Goal: Task Accomplishment & Management: Manage account settings

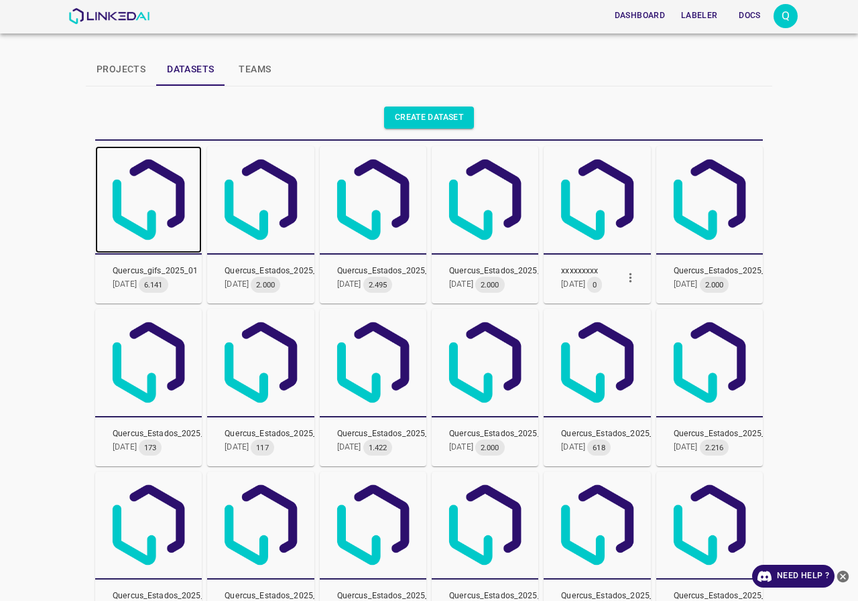
click at [155, 207] on img at bounding box center [148, 199] width 107 height 107
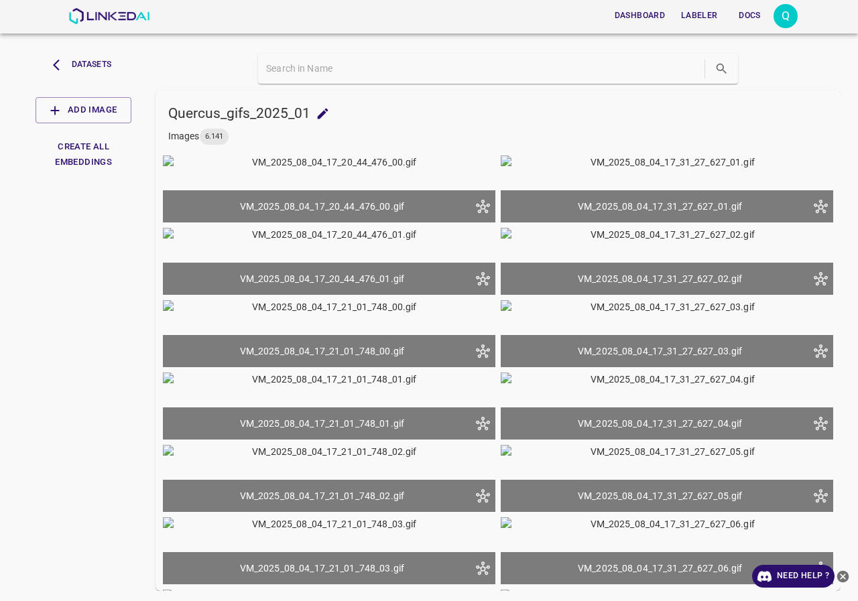
drag, startPoint x: 70, startPoint y: 250, endPoint x: 56, endPoint y: 65, distance: 185.5
click at [70, 248] on div "Datasets Add Image Create All Embeddings" at bounding box center [81, 319] width 138 height 543
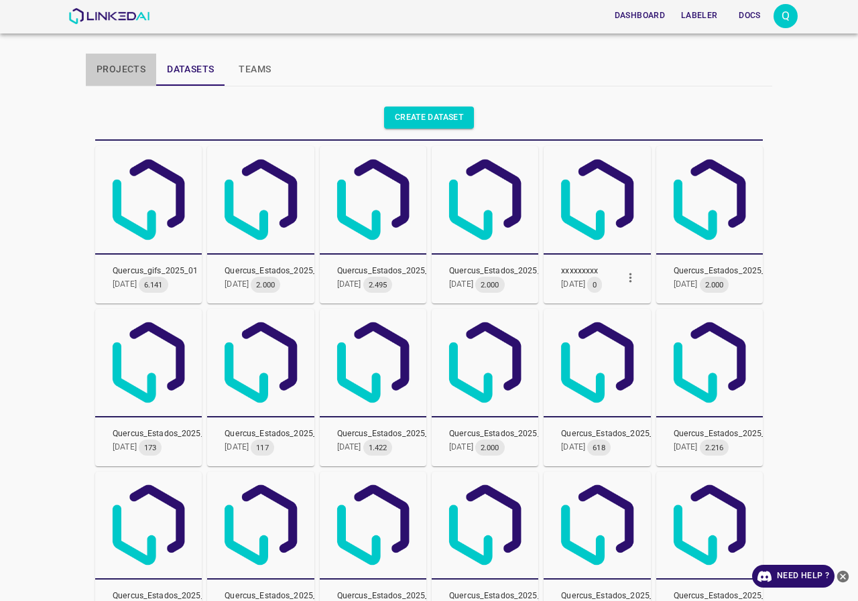
click at [121, 65] on button "Projects" at bounding box center [121, 70] width 70 height 32
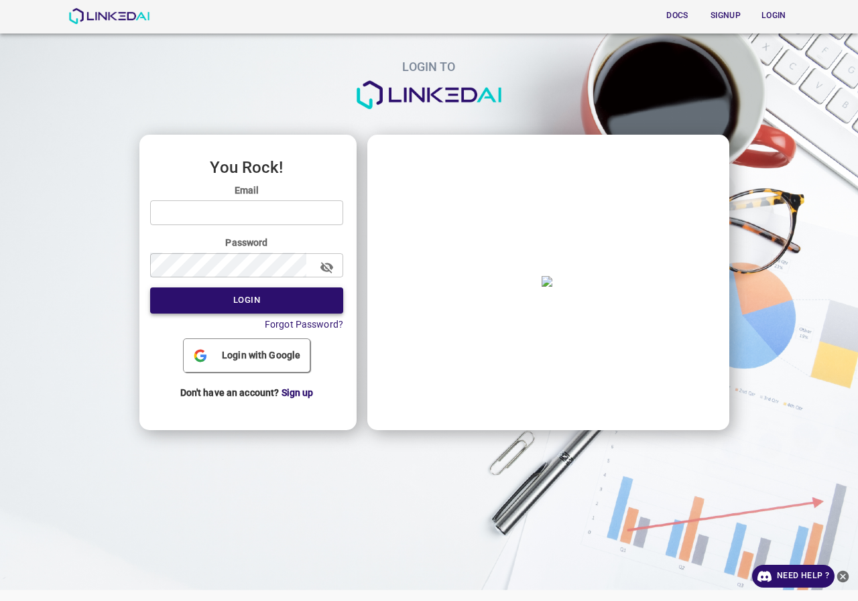
type input "[EMAIL_ADDRESS][DOMAIN_NAME]"
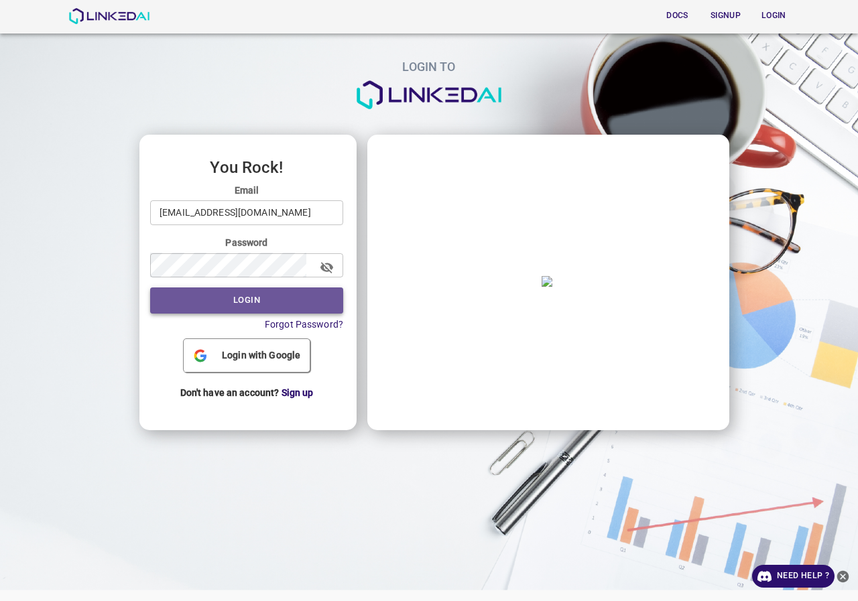
click at [261, 307] on button "Login" at bounding box center [246, 301] width 193 height 26
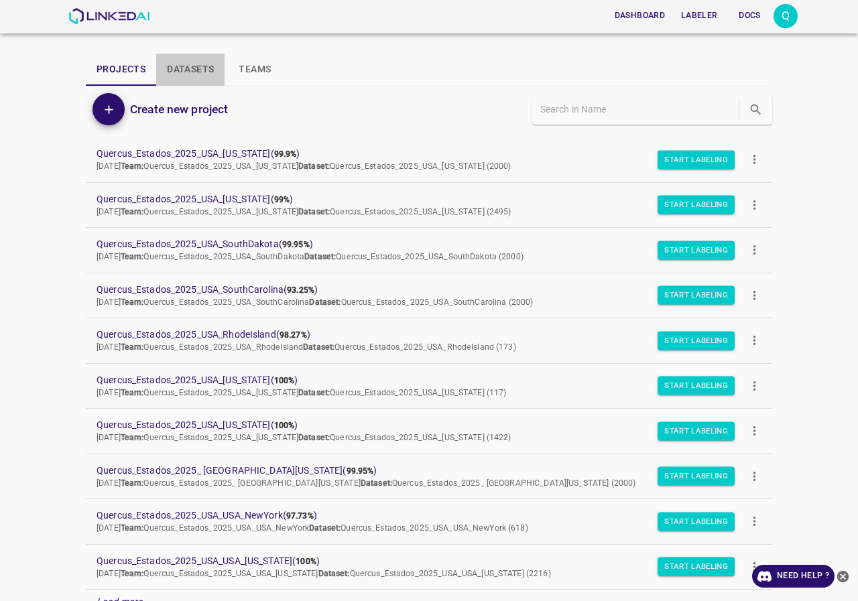
click at [188, 78] on button "Datasets" at bounding box center [190, 70] width 68 height 32
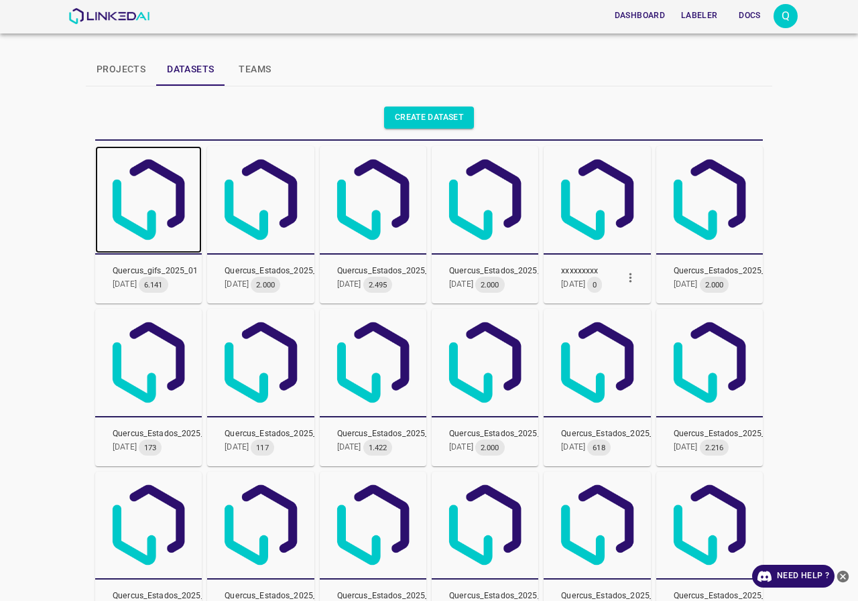
click at [150, 186] on img at bounding box center [148, 199] width 107 height 107
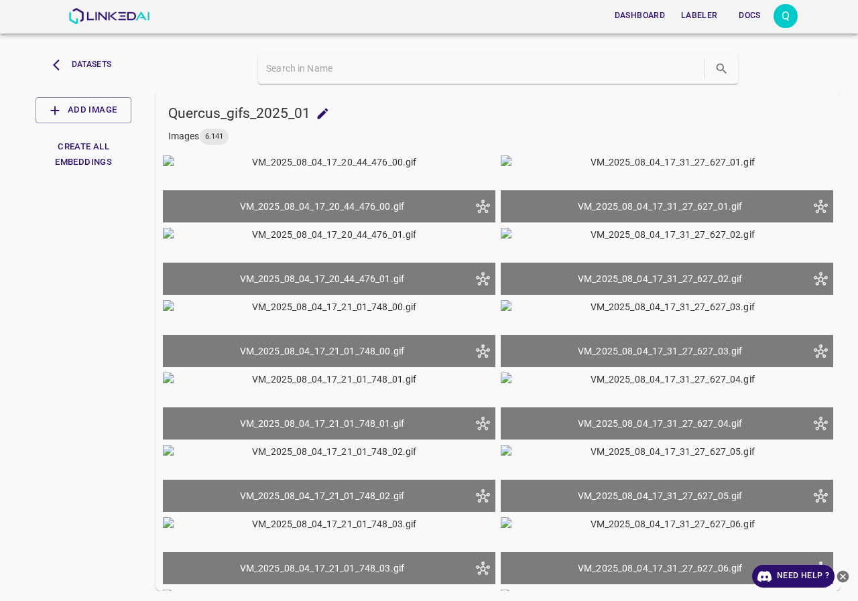
click at [317, 220] on img at bounding box center [329, 189] width 332 height 67
click at [115, 18] on img at bounding box center [108, 16] width 81 height 16
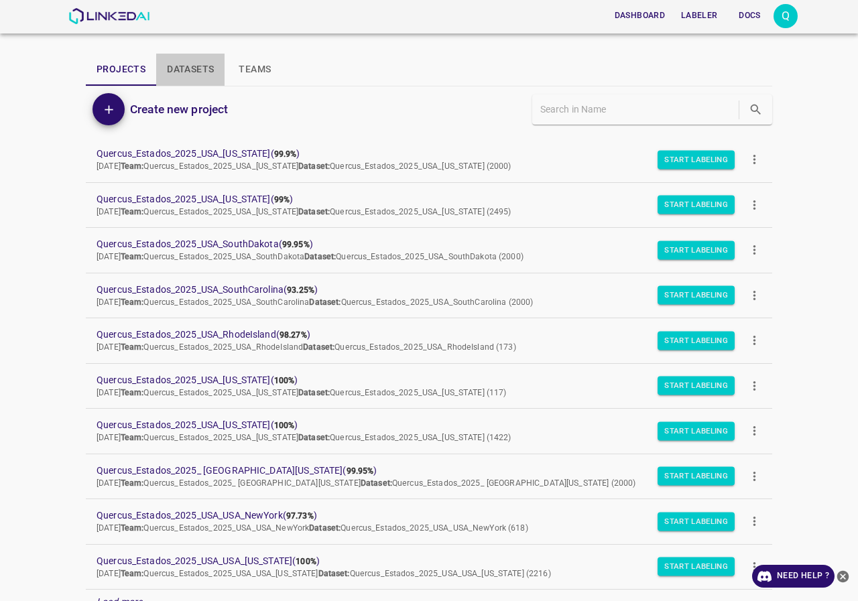
click at [194, 68] on button "Datasets" at bounding box center [190, 70] width 68 height 32
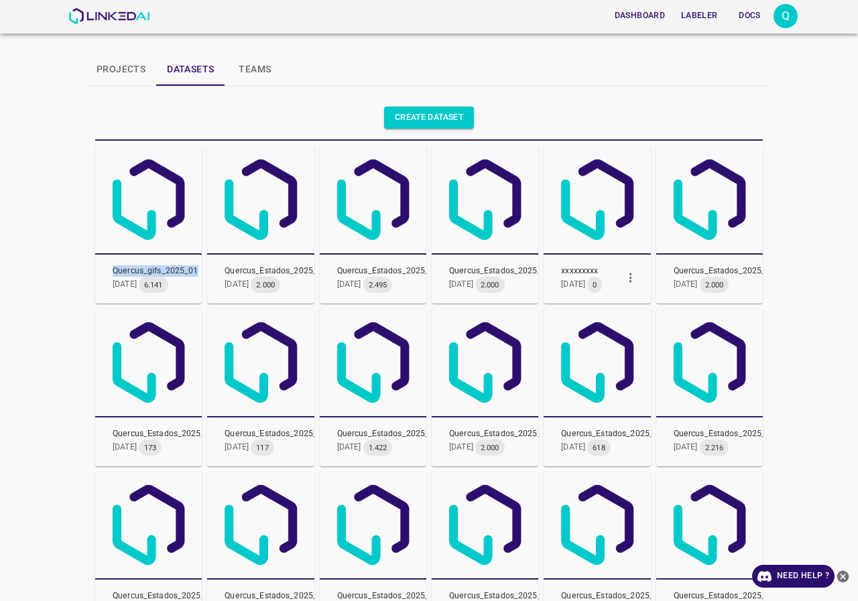
drag, startPoint x: 110, startPoint y: 269, endPoint x: 194, endPoint y: 275, distance: 84.0
click at [194, 275] on div "Quercus_gifs_2025_01 16/9/2025 6.141" at bounding box center [148, 280] width 107 height 50
copy span "Quercus_gifs_2025_01"
click at [420, 109] on link "Create dataset" at bounding box center [429, 118] width 90 height 22
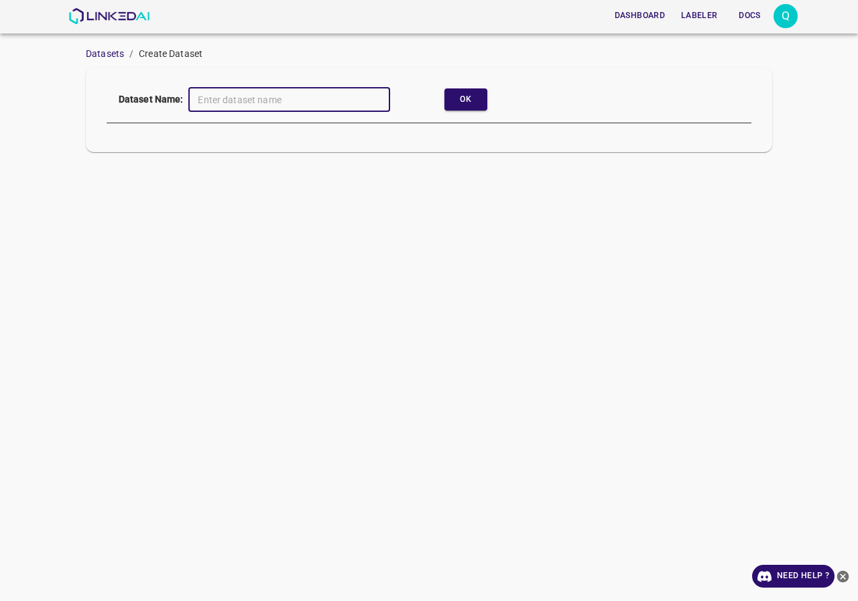
click at [270, 106] on input "text" at bounding box center [289, 99] width 202 height 25
drag, startPoint x: 339, startPoint y: 107, endPoint x: 123, endPoint y: 76, distance: 218.7
click at [123, 76] on div "Dataset Name: Quercus_gifs_2025_01_final ​ Ok" at bounding box center [429, 110] width 686 height 84
click at [467, 103] on button "Ok" at bounding box center [465, 99] width 43 height 22
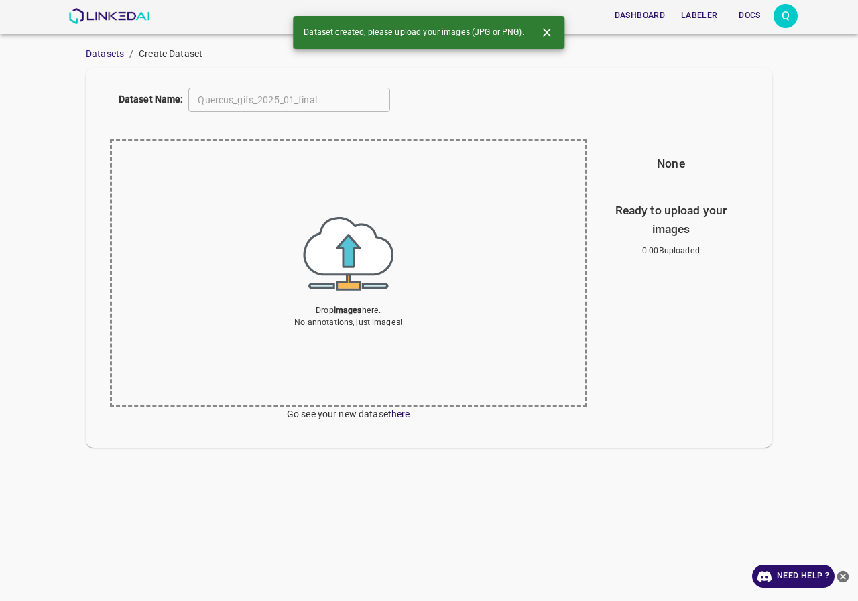
click at [123, 6] on div "Dashboard Labeler Docs Q" at bounding box center [432, 16] width 729 height 32
click at [125, 11] on img at bounding box center [108, 16] width 81 height 16
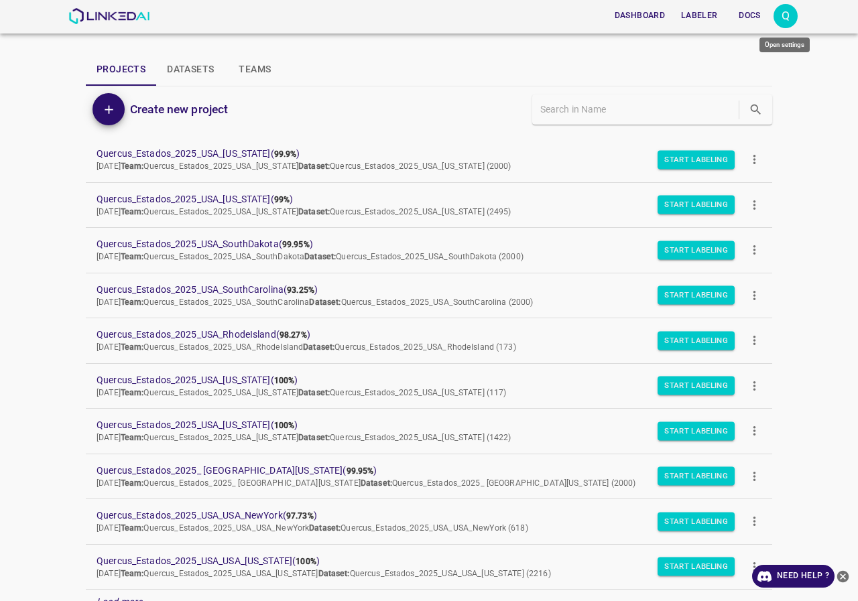
click at [785, 19] on div "Q" at bounding box center [786, 16] width 24 height 24
click at [733, 121] on p "Logout" at bounding box center [718, 124] width 31 height 14
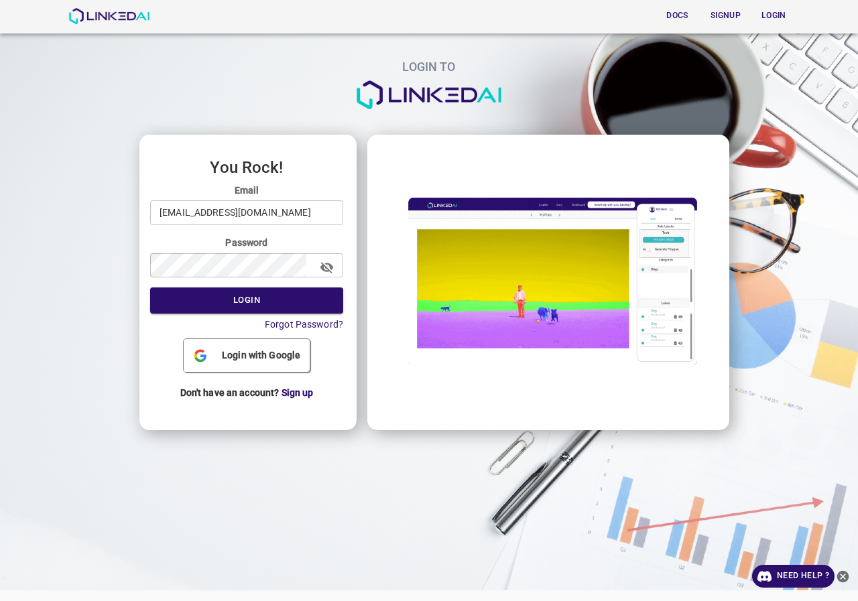
click at [268, 206] on input "[EMAIL_ADDRESS][DOMAIN_NAME]" at bounding box center [246, 212] width 193 height 25
type input "admin@linkedai.co"
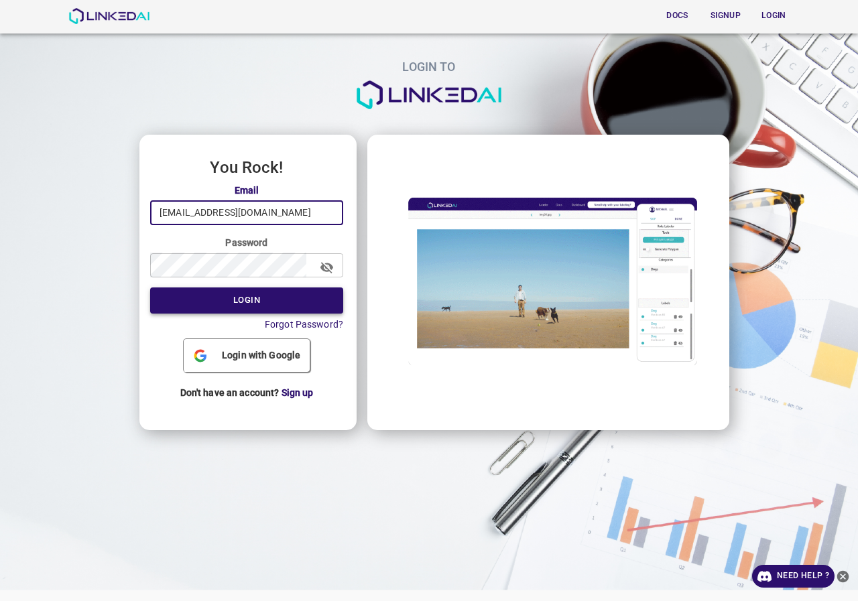
click at [249, 295] on button "Login" at bounding box center [246, 301] width 193 height 26
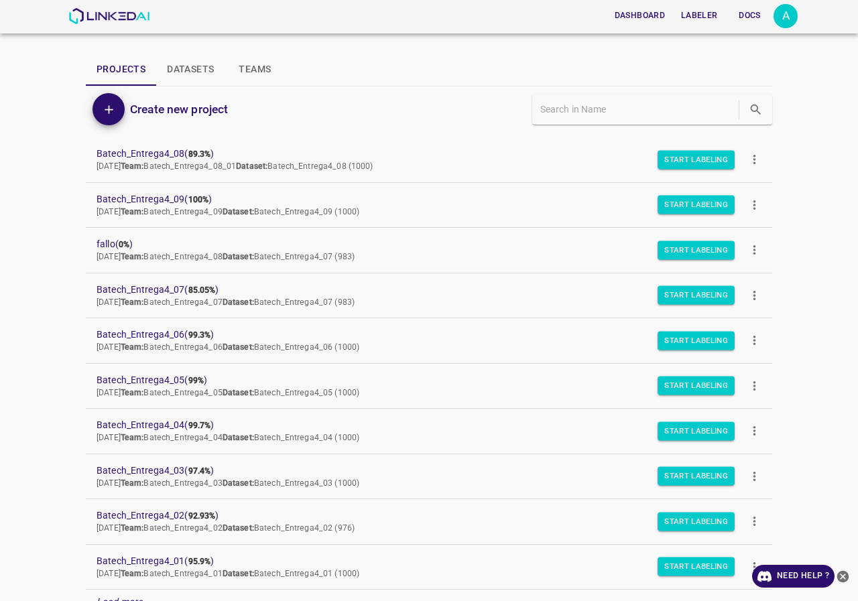
scroll to position [116, 0]
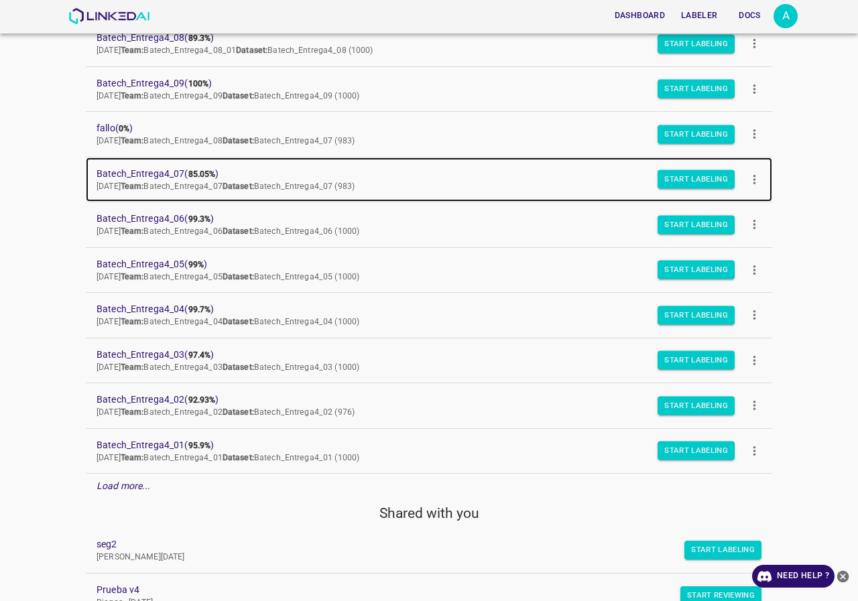
click at [164, 170] on span "Batech_Entrega4_07 ( 85.05% )" at bounding box center [419, 174] width 644 height 14
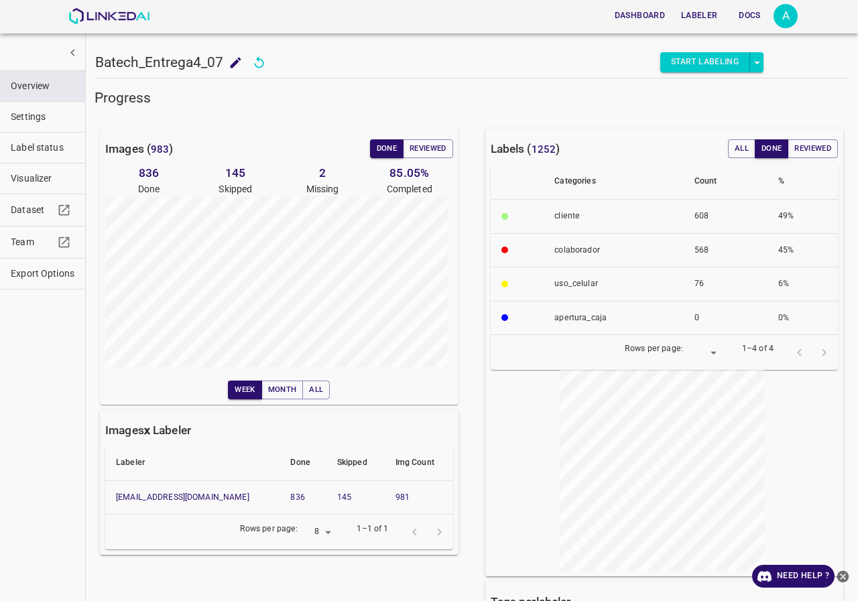
click at [427, 137] on div "Images ( 983 ) Done Reviewed 836 Done 145 Skipped 2 Missing 85.05 % Completed W…" at bounding box center [279, 267] width 359 height 276
click at [427, 149] on button "Reviewed" at bounding box center [428, 148] width 50 height 19
click at [392, 142] on button "Done" at bounding box center [387, 148] width 34 height 19
click at [426, 143] on button "Reviewed" at bounding box center [428, 148] width 50 height 19
click at [375, 148] on button "Done" at bounding box center [387, 148] width 34 height 19
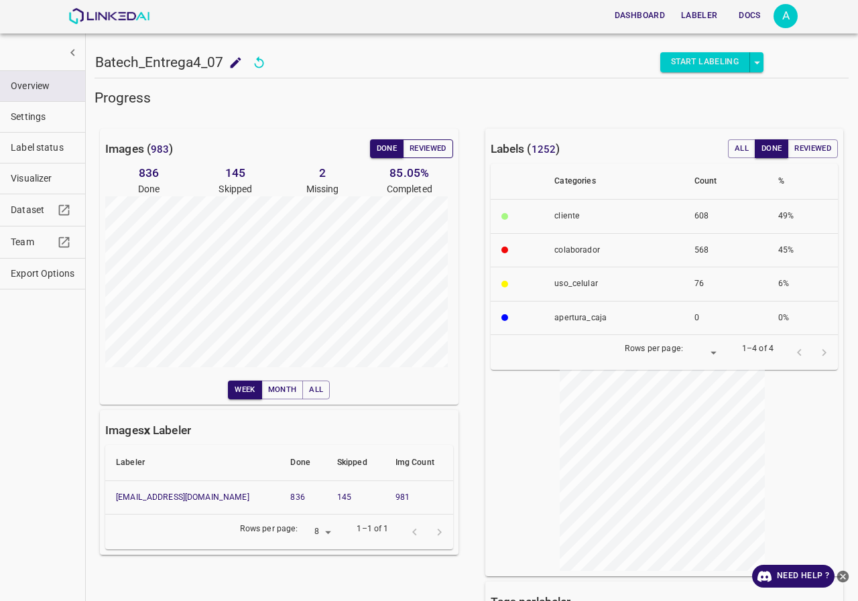
click at [406, 146] on button "Reviewed" at bounding box center [428, 148] width 50 height 19
click at [379, 153] on button "Done" at bounding box center [387, 148] width 34 height 19
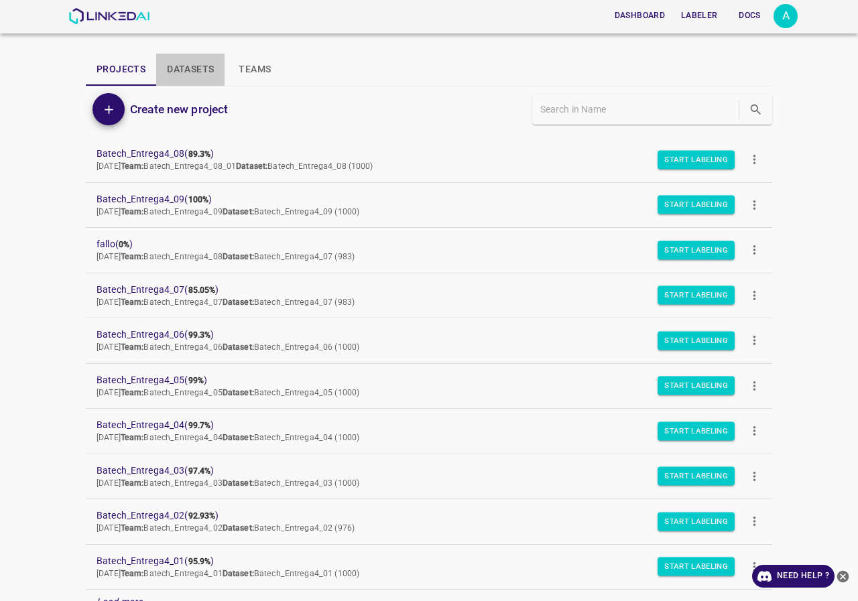
click at [173, 64] on button "Datasets" at bounding box center [190, 70] width 68 height 32
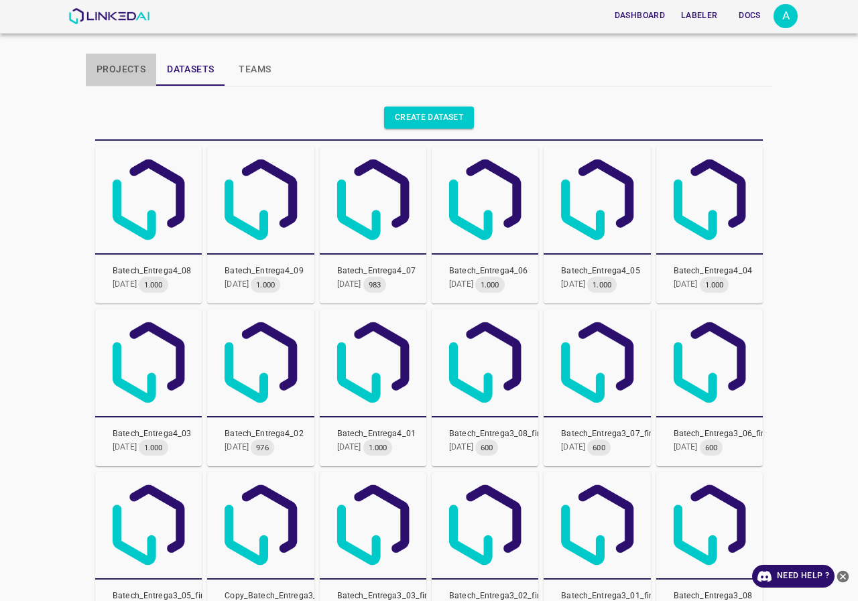
click at [128, 64] on button "Projects" at bounding box center [121, 70] width 70 height 32
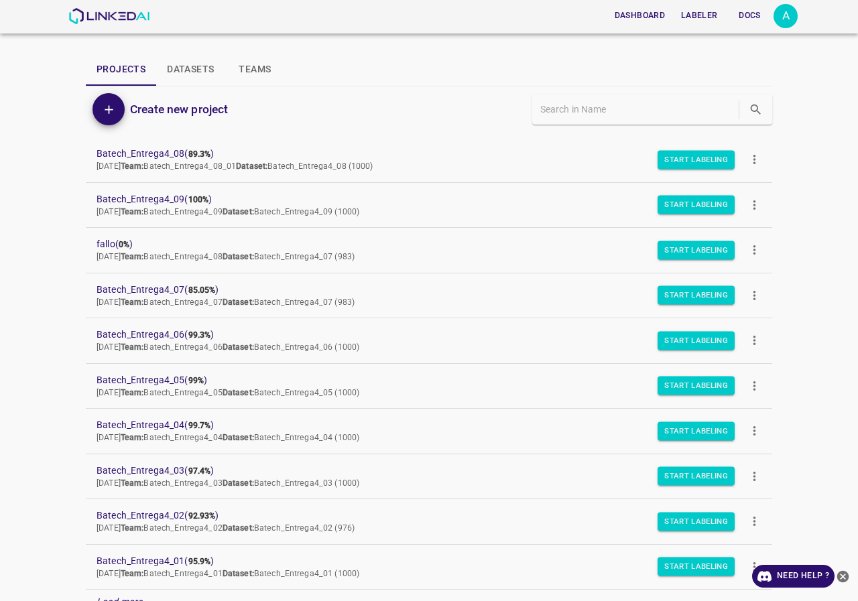
click at [182, 62] on button "Datasets" at bounding box center [190, 70] width 68 height 32
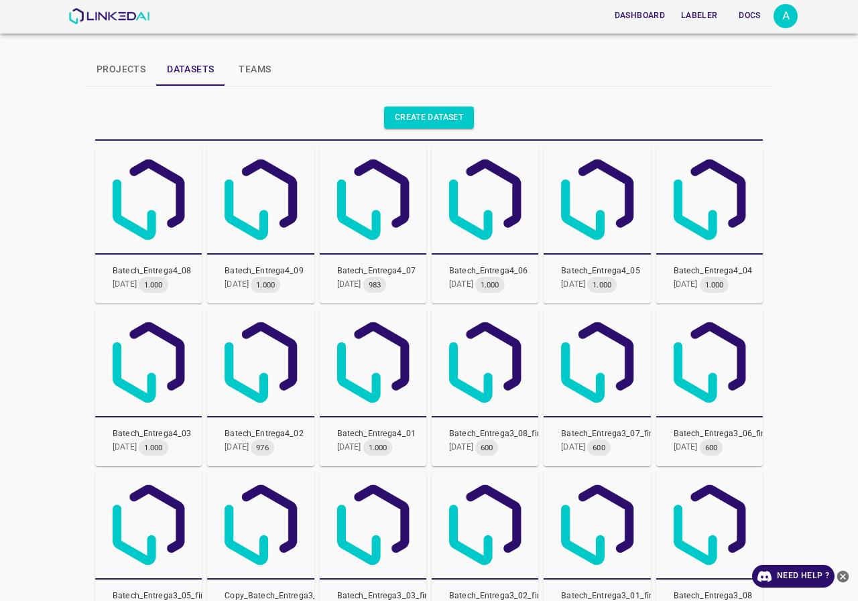
click at [160, 64] on button "Datasets" at bounding box center [190, 70] width 68 height 32
click at [117, 18] on img at bounding box center [108, 16] width 81 height 16
click at [417, 107] on link "Create dataset" at bounding box center [429, 118] width 90 height 22
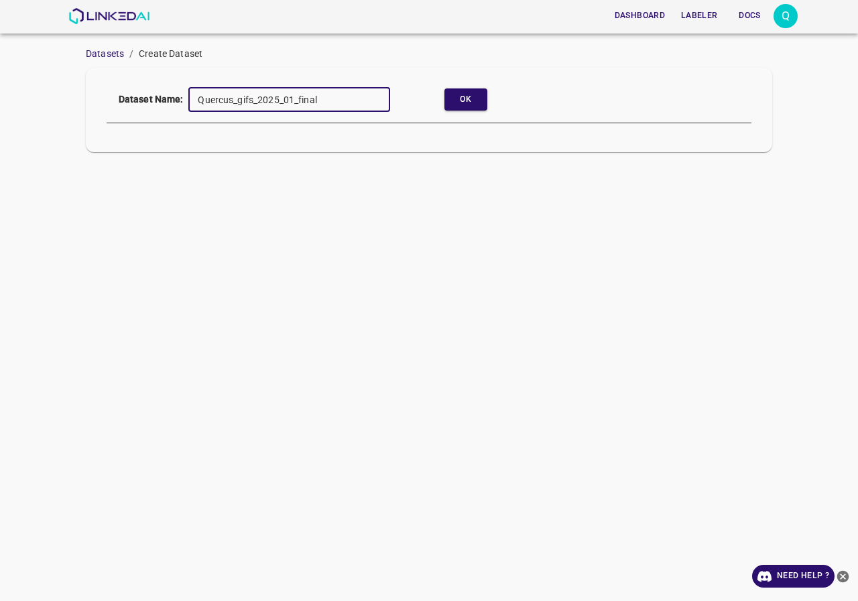
click at [292, 93] on input "Quercus_gifs_2025_01_final" at bounding box center [289, 99] width 202 height 25
click at [289, 99] on input "Quercus_gifs_2025_0_final2" at bounding box center [289, 99] width 202 height 25
click at [339, 92] on input "Quercus_gifs_2025_02_final2" at bounding box center [289, 99] width 202 height 25
click at [460, 97] on button "Ok" at bounding box center [465, 99] width 43 height 22
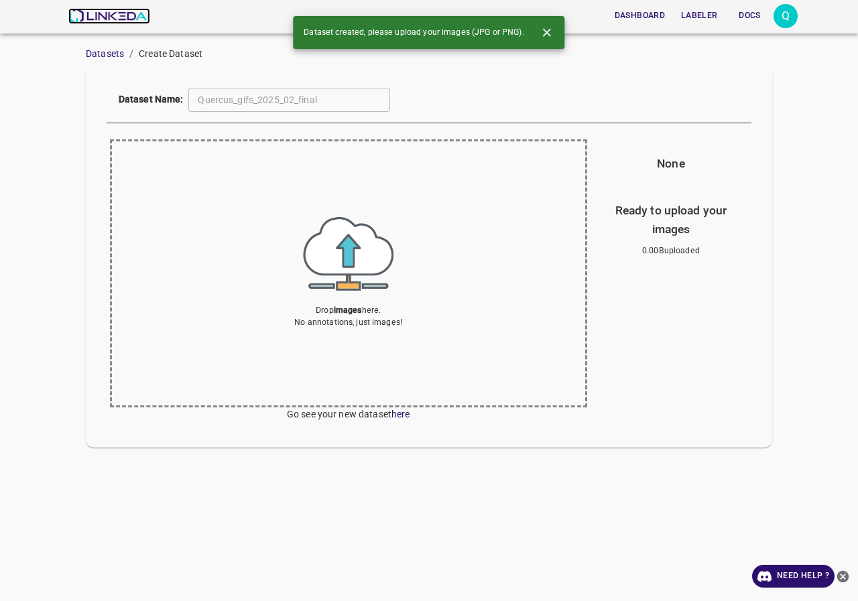
click at [100, 13] on img at bounding box center [108, 16] width 81 height 16
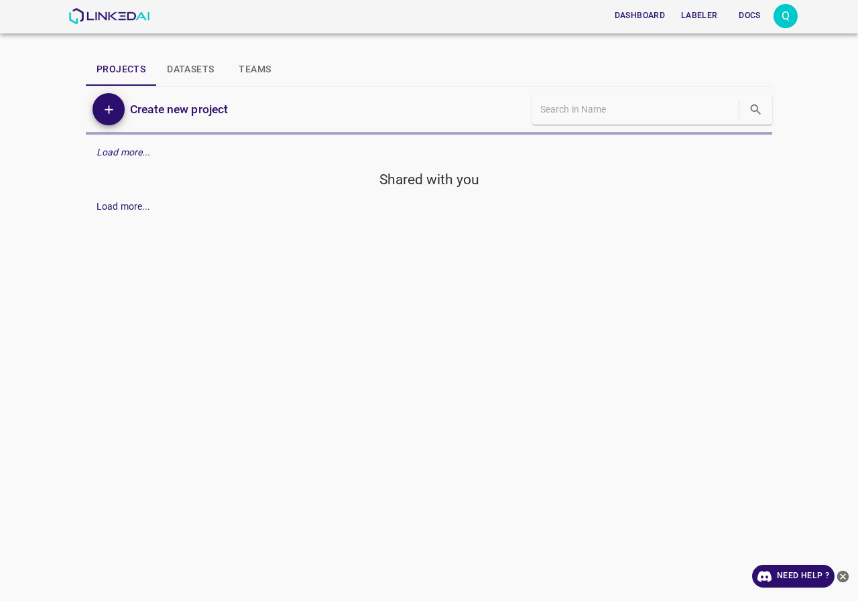
drag, startPoint x: 0, startPoint y: 0, endPoint x: 198, endPoint y: 77, distance: 212.9
click at [198, 77] on button "Datasets" at bounding box center [190, 70] width 68 height 32
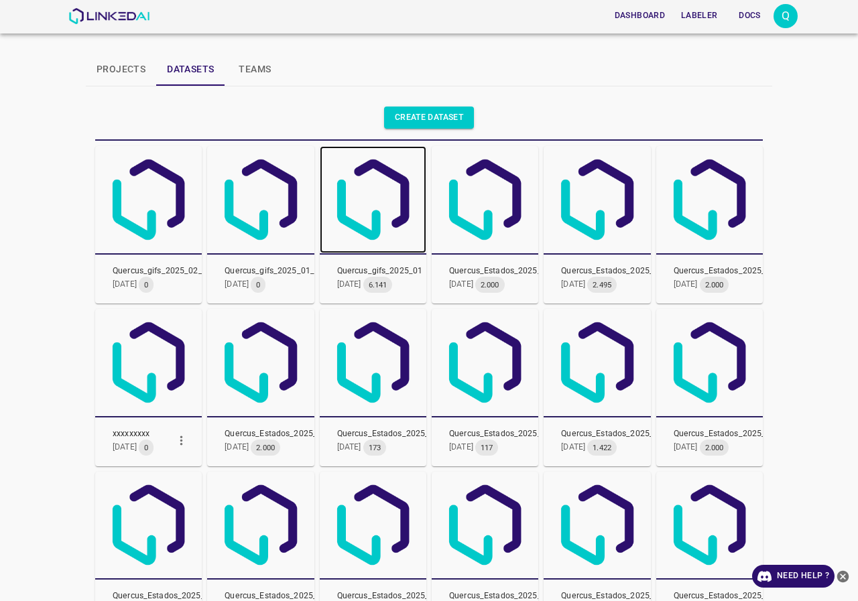
click at [389, 221] on img at bounding box center [373, 199] width 107 height 107
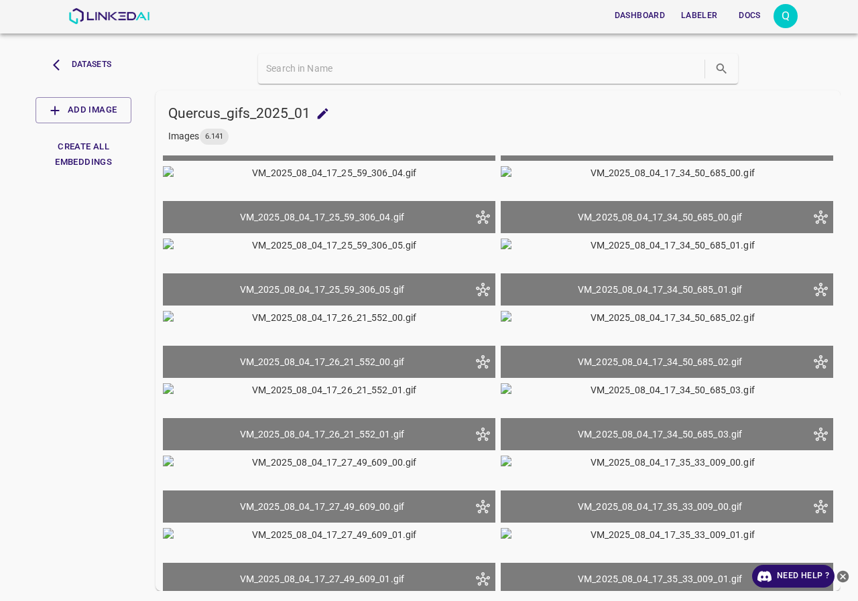
scroll to position [2011, 0]
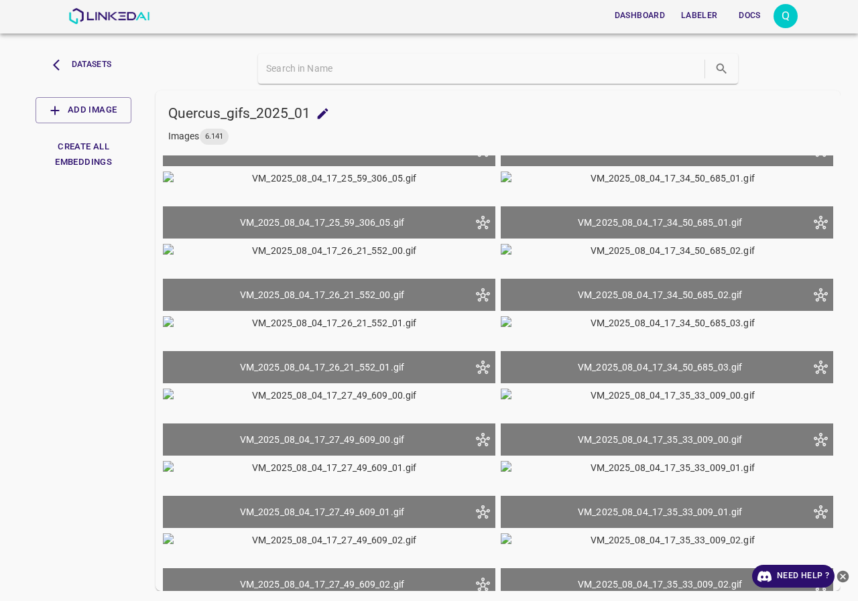
click at [845, 577] on icon "close-help" at bounding box center [843, 576] width 12 height 12
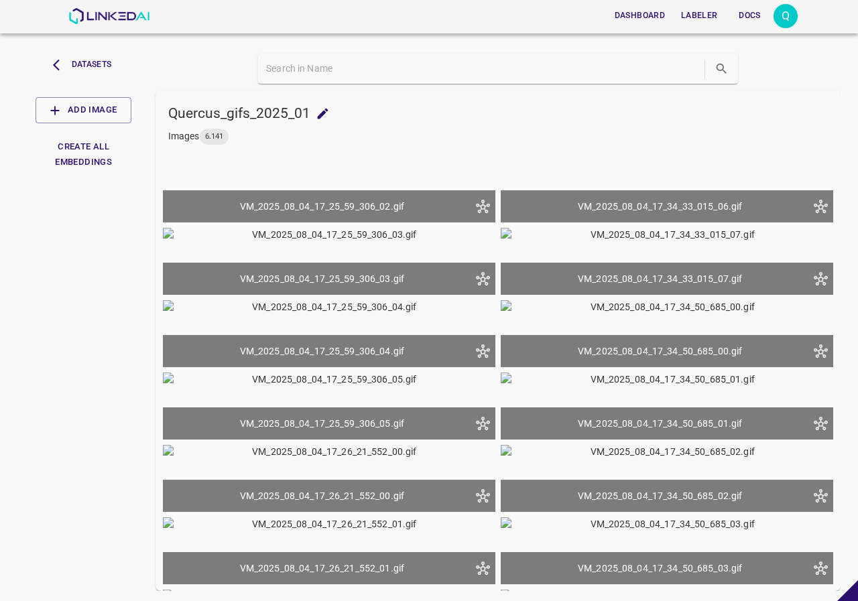
scroll to position [1676, 0]
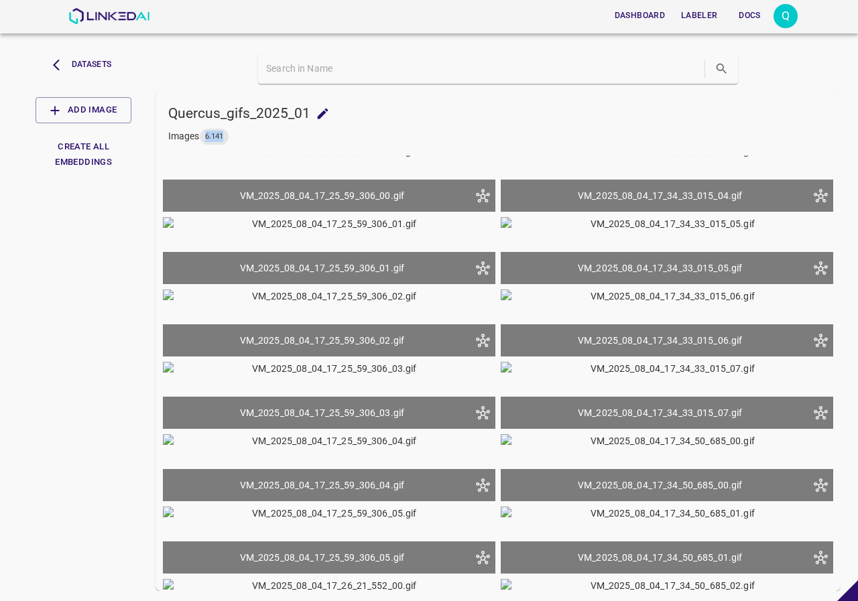
drag, startPoint x: 203, startPoint y: 136, endPoint x: 224, endPoint y: 136, distance: 20.8
click at [224, 136] on span "6.141" at bounding box center [214, 136] width 29 height 11
drag, startPoint x: 259, startPoint y: 137, endPoint x: 220, endPoint y: 137, distance: 38.9
click at [259, 137] on p "Images 6.141" at bounding box center [503, 137] width 671 height 16
drag, startPoint x: 209, startPoint y: 134, endPoint x: 237, endPoint y: 134, distance: 27.5
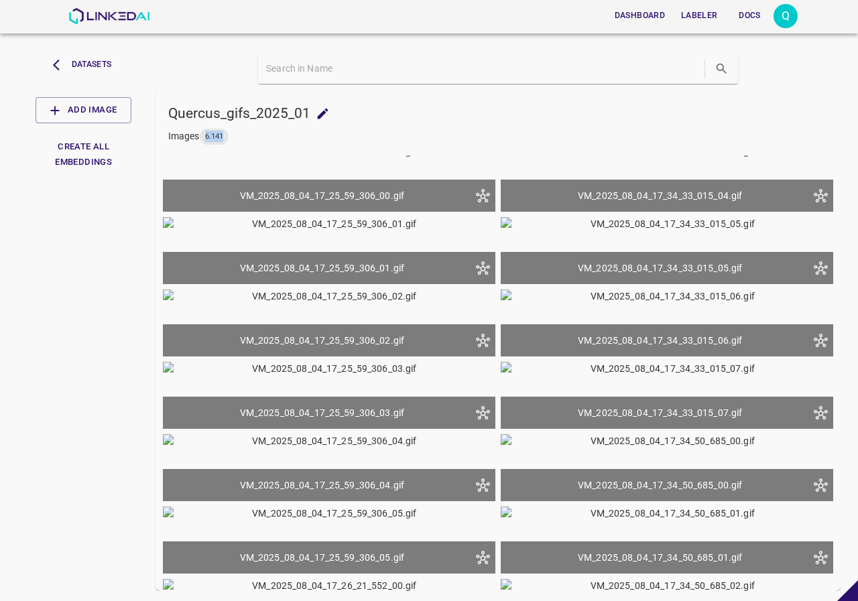
click at [237, 134] on p "Images 6.141" at bounding box center [503, 137] width 671 height 16
click at [313, 132] on p "Images 6.141" at bounding box center [503, 137] width 671 height 16
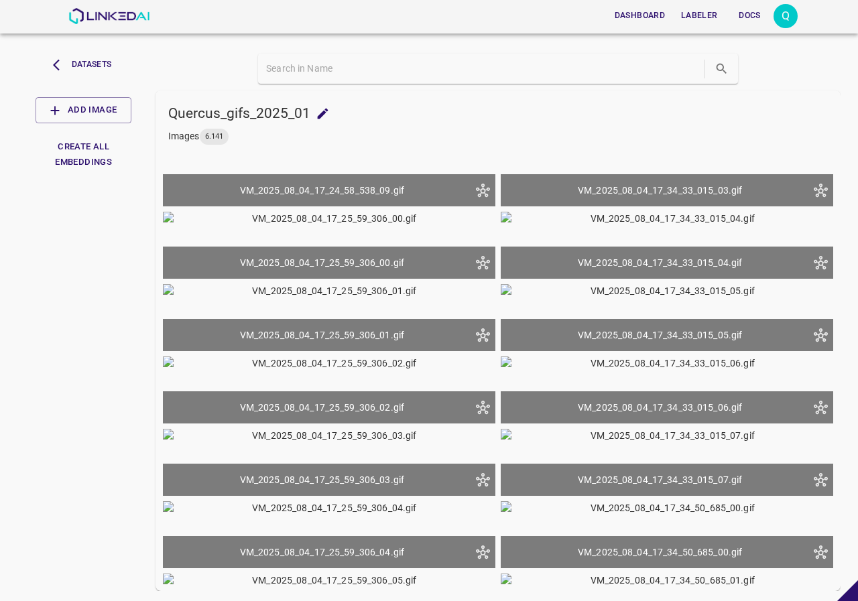
scroll to position [1475, 0]
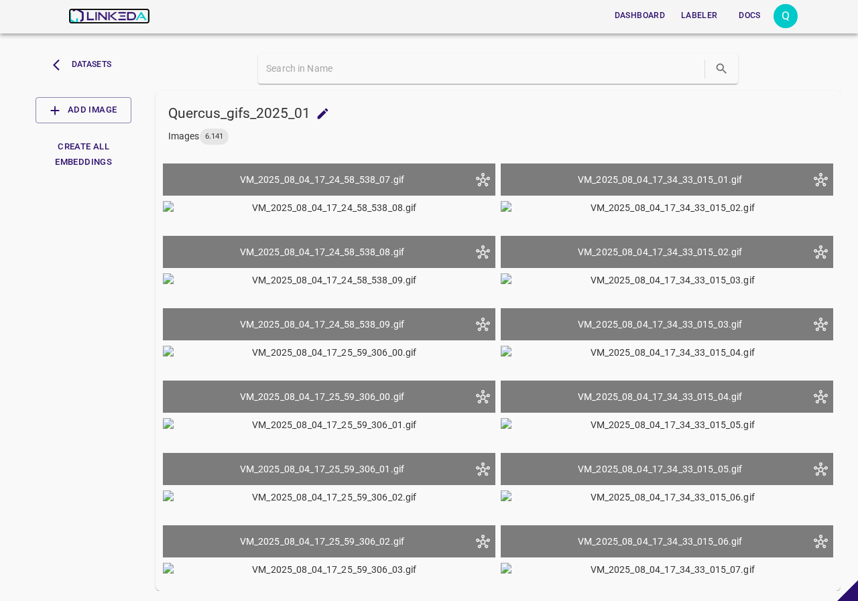
click at [96, 17] on img at bounding box center [108, 16] width 81 height 16
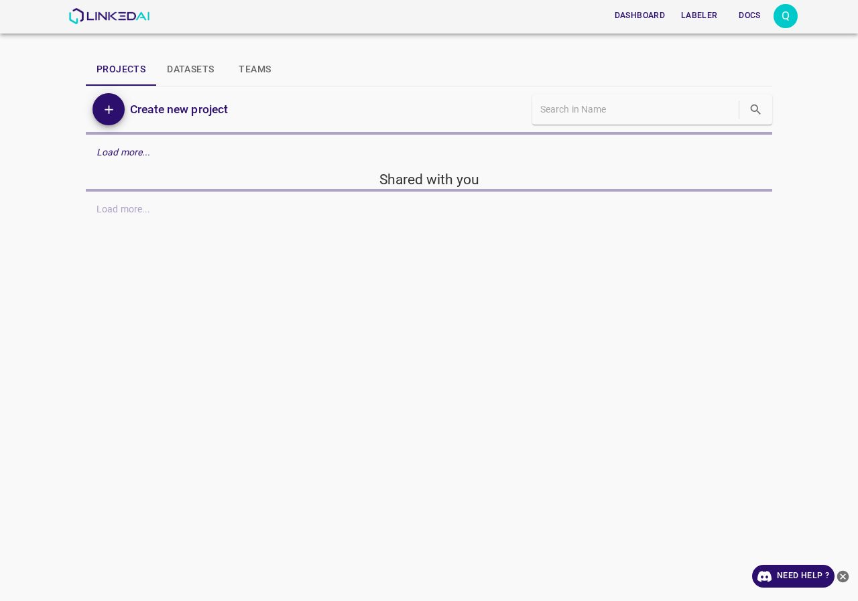
click at [194, 65] on button "Datasets" at bounding box center [190, 70] width 68 height 32
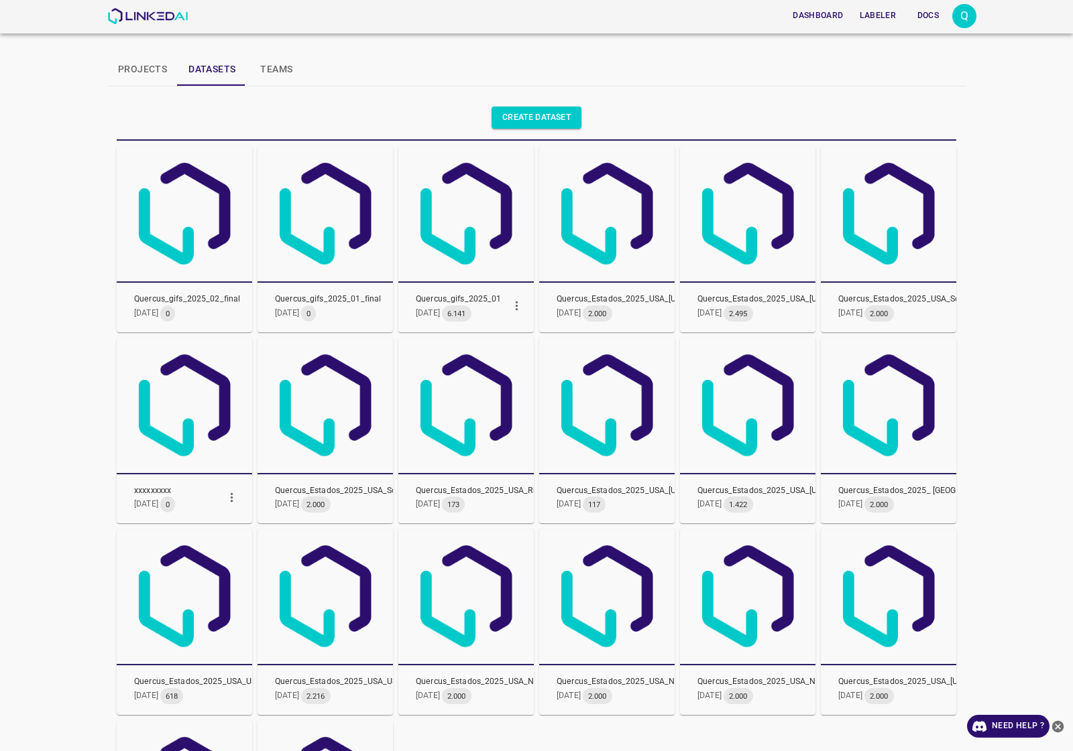
drag, startPoint x: 834, startPoint y: 1, endPoint x: 403, endPoint y: 93, distance: 440.7
click at [403, 93] on div "Create dataset" at bounding box center [533, 115] width 845 height 50
click at [339, 223] on img at bounding box center [324, 213] width 135 height 135
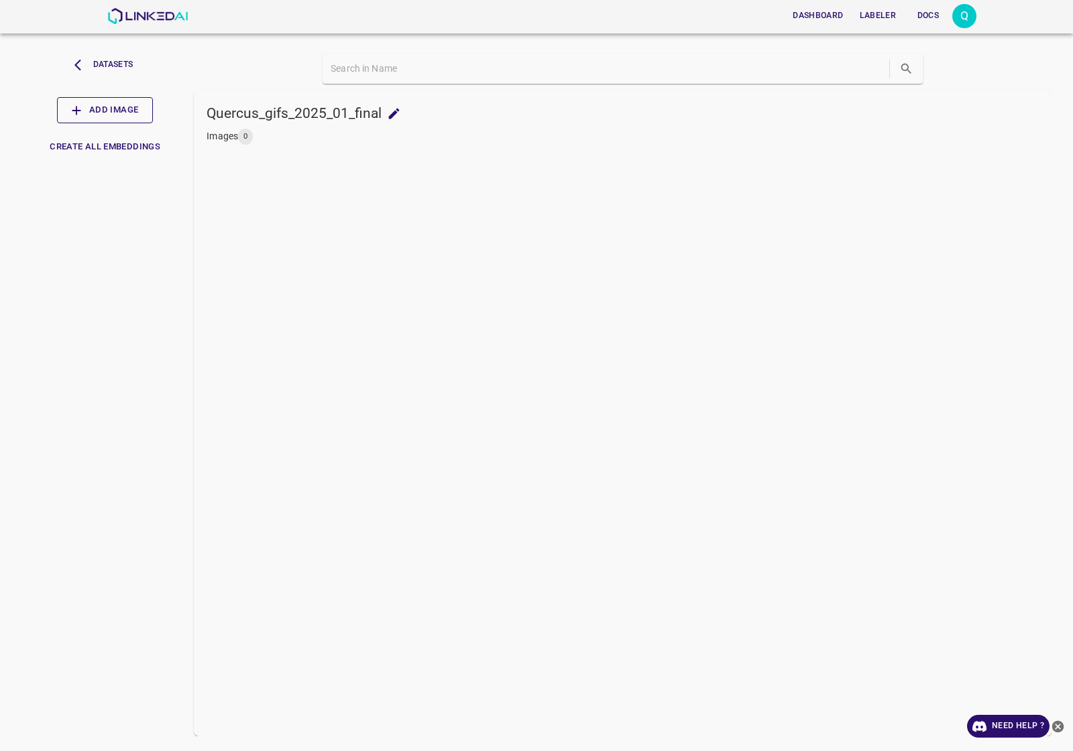
click at [101, 109] on button "Add Image" at bounding box center [105, 110] width 96 height 26
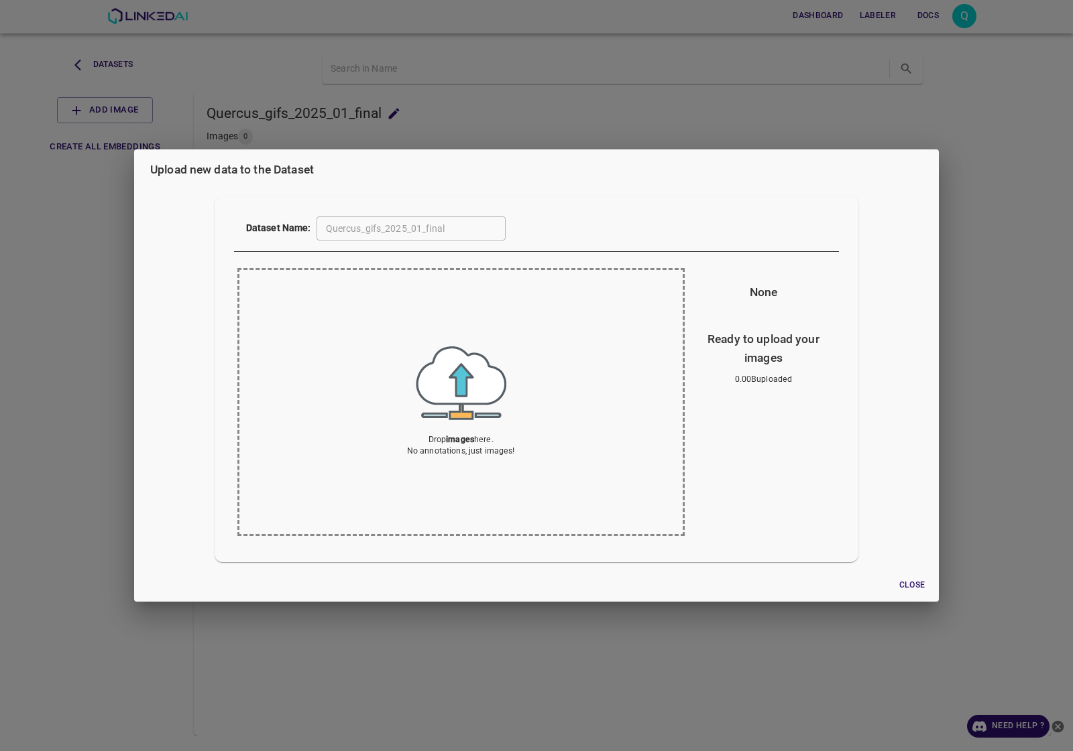
click at [703, 174] on h2 "Upload new data to the Dataset" at bounding box center [536, 169] width 804 height 40
click at [705, 121] on div "Upload new data to the Dataset Dataset Name: Quercus_gifs_2025_01_final ​ Drop …" at bounding box center [536, 375] width 1073 height 751
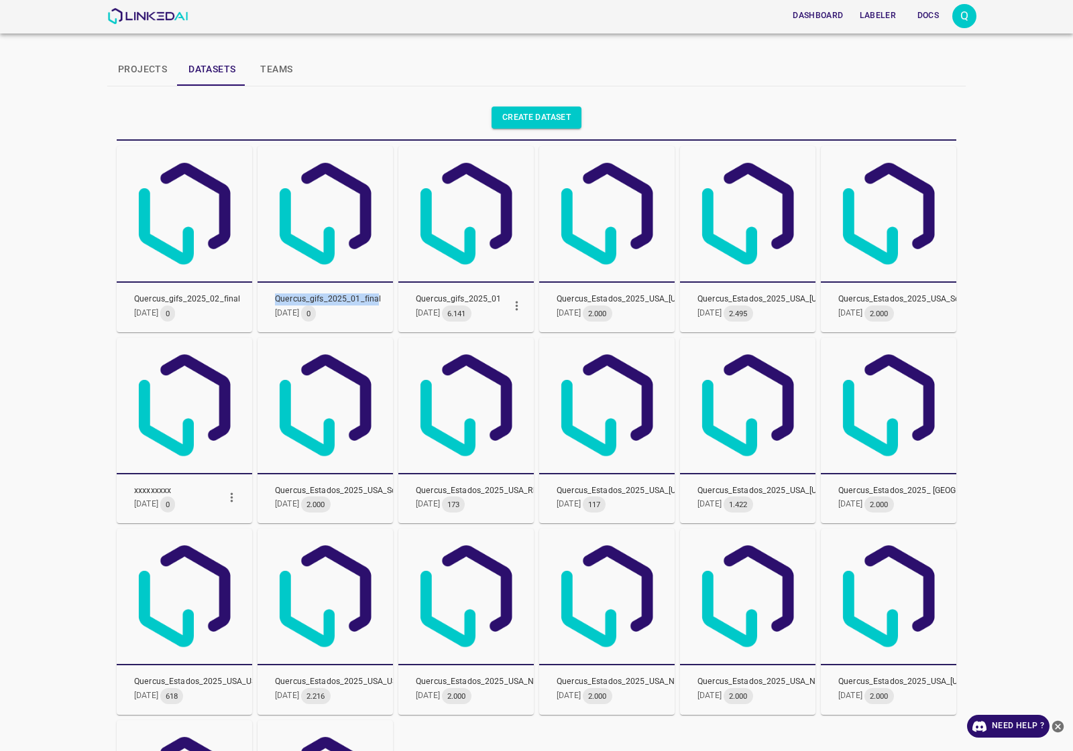
drag, startPoint x: 266, startPoint y: 293, endPoint x: 379, endPoint y: 292, distance: 112.6
click at [379, 292] on div "Quercus_gifs_2025_01_final 16/9/2025 0" at bounding box center [324, 308] width 135 height 50
click at [0, 333] on div "Dashboard Labeler Docs Q Projects Datasets Teams Create dataset Quercus_gifs_20…" at bounding box center [536, 375] width 1073 height 751
click at [857, 2] on div "Dashboard Labeler Docs Q" at bounding box center [541, 16] width 869 height 32
click at [857, 13] on div "Q" at bounding box center [964, 16] width 24 height 24
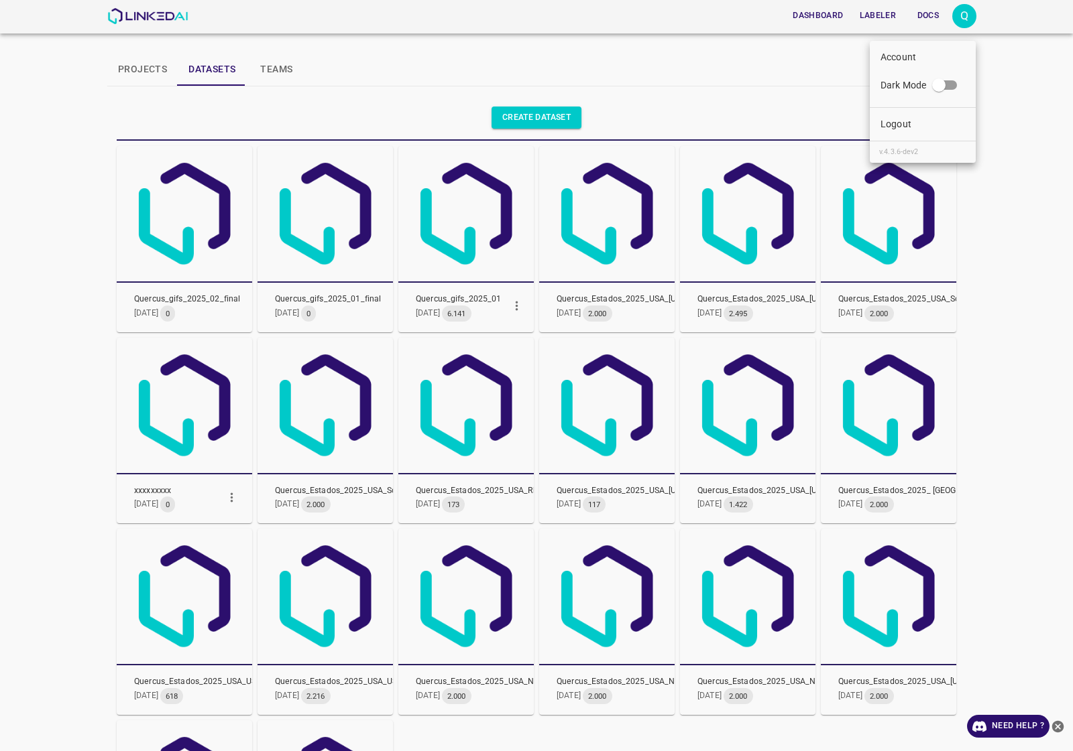
click at [857, 114] on li "Logout" at bounding box center [922, 124] width 106 height 22
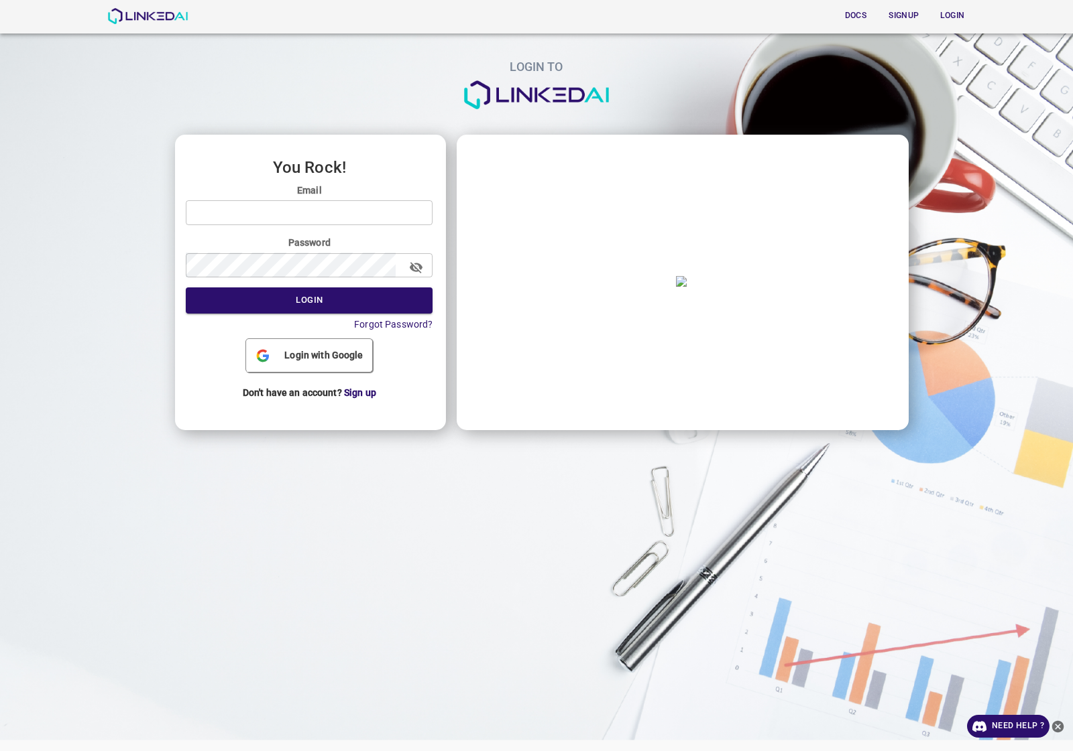
type input "quercus@linkedai.co"
drag, startPoint x: 339, startPoint y: 209, endPoint x: 89, endPoint y: 225, distance: 249.8
click at [89, 225] on div "LOGIN TO You Rock! Email quercus@linkedai.co ​ Password ​ Login Forgot Password…" at bounding box center [530, 212] width 1083 height 446
click at [410, 261] on icon "button" at bounding box center [416, 268] width 14 height 14
click at [105, 263] on div "LOGIN TO You Rock! Email quercus@linkedai.co ​ Password ​ Login Forgot Password…" at bounding box center [530, 212] width 1083 height 446
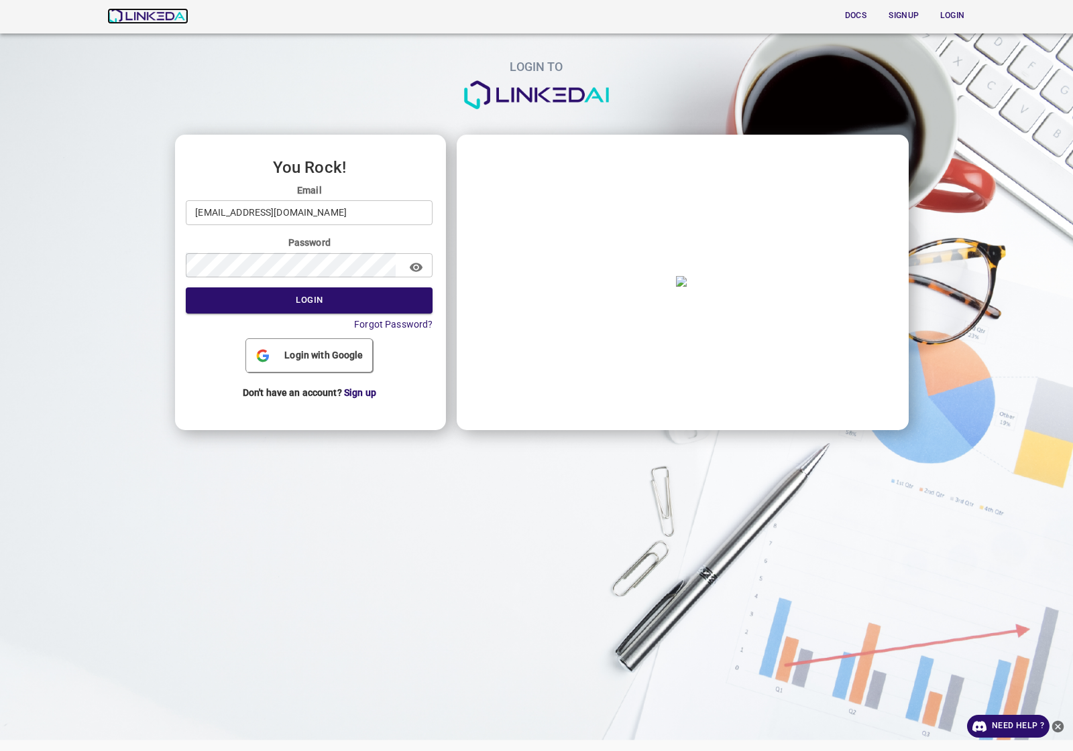
click at [145, 17] on img at bounding box center [147, 16] width 81 height 16
type input "[EMAIL_ADDRESS][DOMAIN_NAME]"
click at [306, 302] on button "Login" at bounding box center [309, 301] width 247 height 26
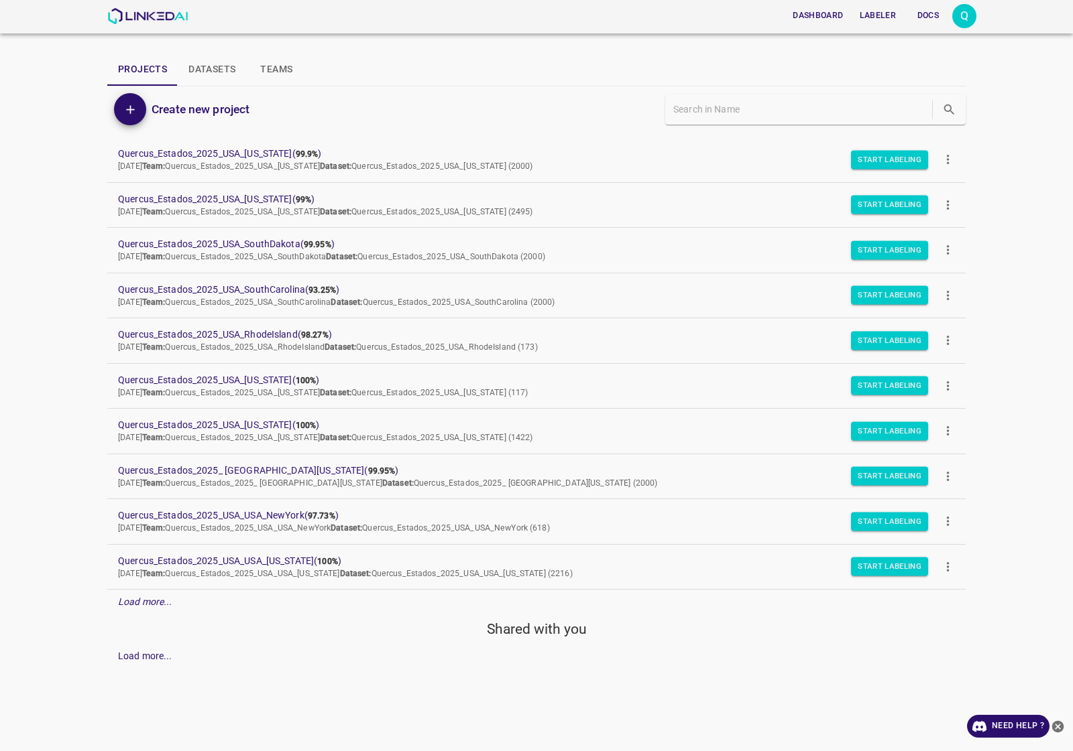
click at [206, 65] on button "Datasets" at bounding box center [212, 70] width 68 height 32
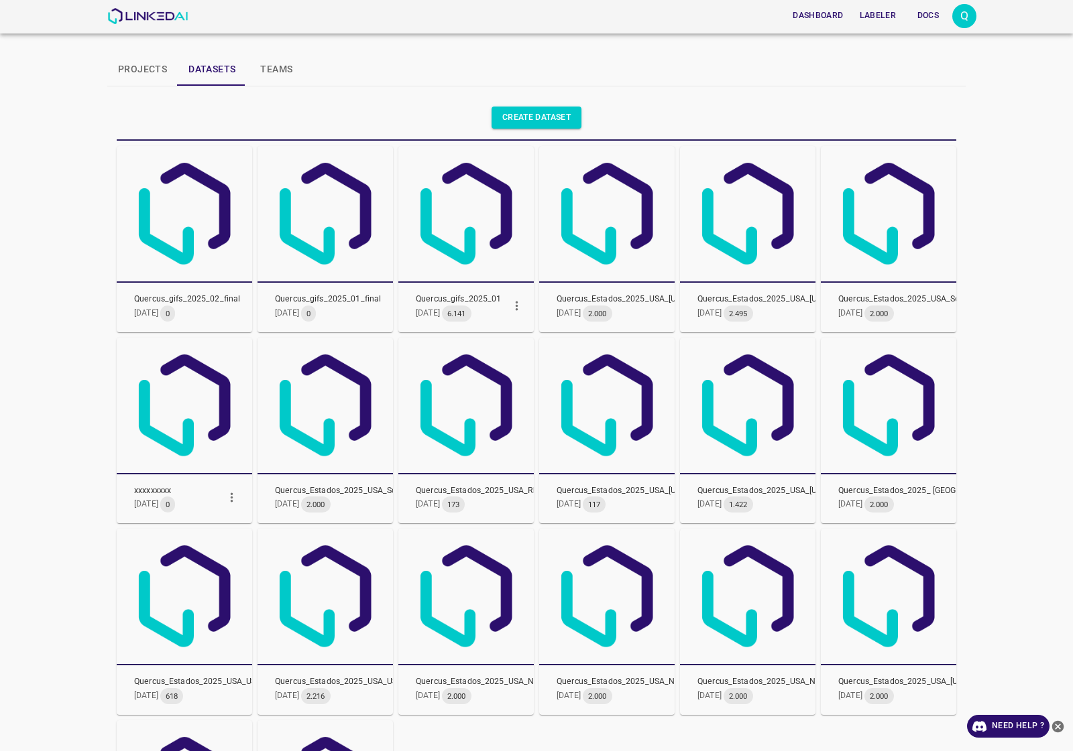
click at [1, 312] on div "Dashboard Labeler Docs Q Projects Datasets Teams Create dataset Quercus_gifs_20…" at bounding box center [536, 375] width 1073 height 751
drag, startPoint x: 379, startPoint y: 299, endPoint x: 271, endPoint y: 299, distance: 107.9
click at [275, 299] on span "Quercus_gifs_2025_01_final" at bounding box center [328, 300] width 106 height 12
copy span "Quercus_gifs_2025_01_fina"
click at [276, 294] on span "Quercus_gifs_2025_01_final" at bounding box center [328, 300] width 106 height 12
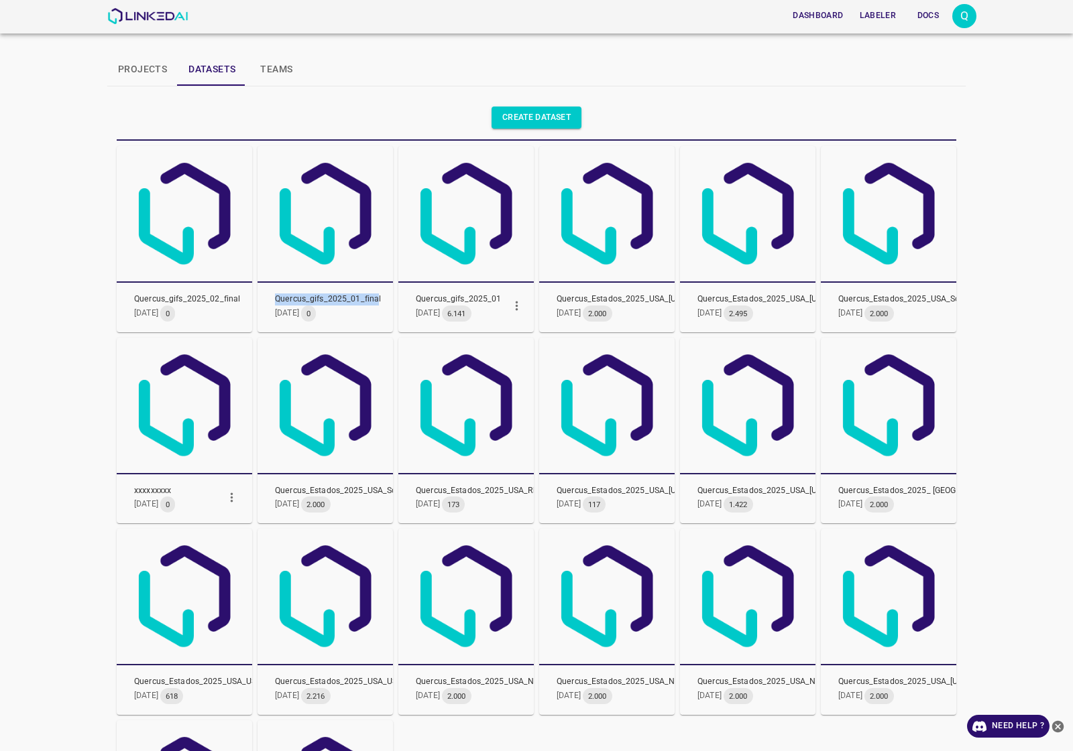
drag, startPoint x: 271, startPoint y: 295, endPoint x: 377, endPoint y: 296, distance: 105.9
click at [377, 296] on span "Quercus_gifs_2025_01_final" at bounding box center [328, 300] width 106 height 12
copy span "Quercus_gifs_2025_01_fina"
click at [550, 133] on div "Create dataset" at bounding box center [533, 115] width 845 height 50
click at [548, 133] on div "Create dataset" at bounding box center [533, 115] width 845 height 50
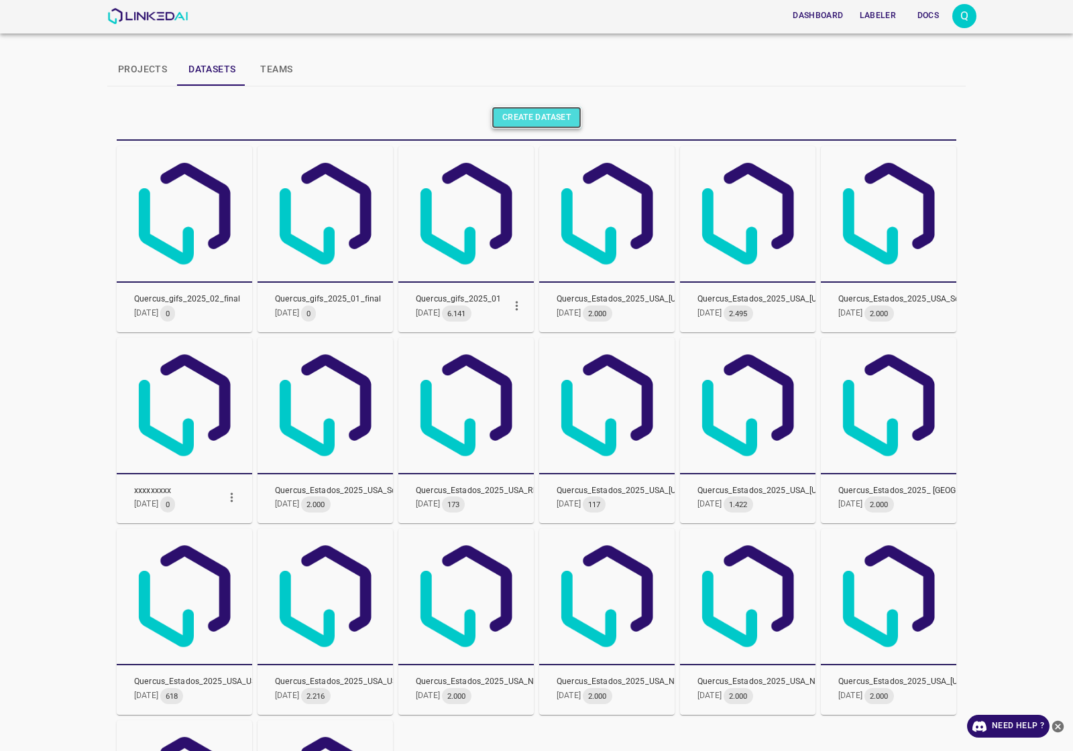
click at [537, 121] on link "Create dataset" at bounding box center [536, 118] width 90 height 22
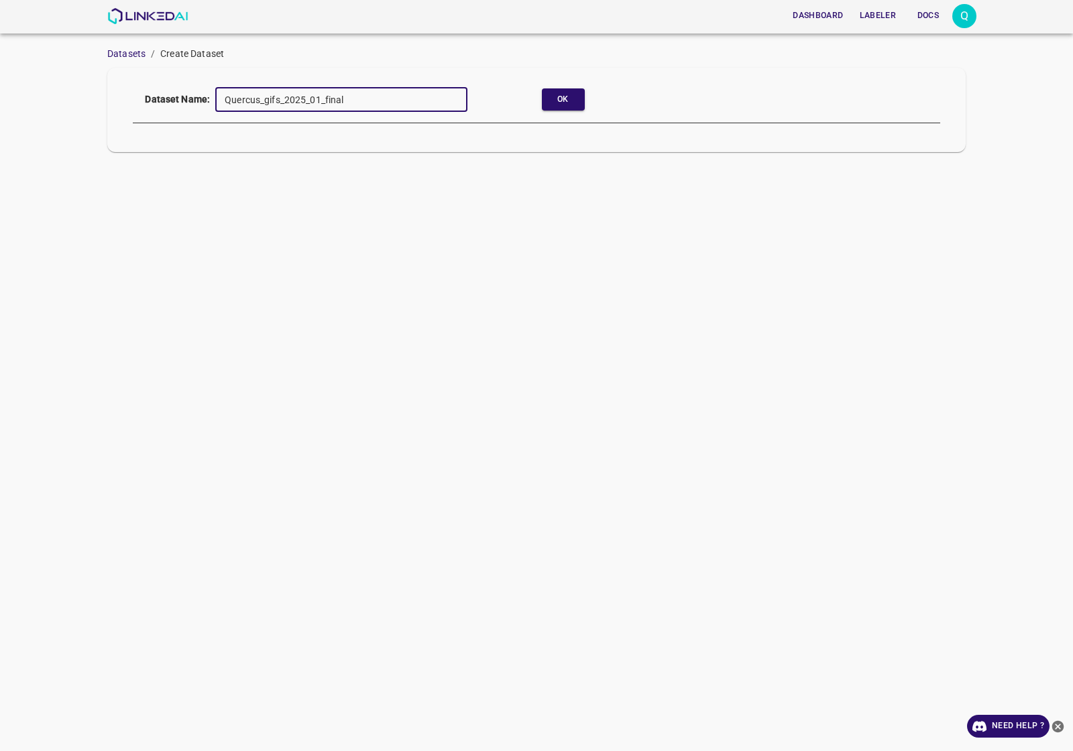
click at [320, 95] on input "Quercus_gifs_2025_01_final" at bounding box center [341, 99] width 252 height 25
click at [312, 95] on input "Quercus_gifs_2025_0_final3" at bounding box center [341, 99] width 252 height 25
click at [315, 98] on input "Quercus_gifs_2025_0_final3" at bounding box center [341, 99] width 252 height 25
click at [386, 95] on input "Quercus_gifs_2025_03_final" at bounding box center [341, 99] width 252 height 25
drag, startPoint x: 375, startPoint y: 98, endPoint x: 107, endPoint y: 98, distance: 268.1
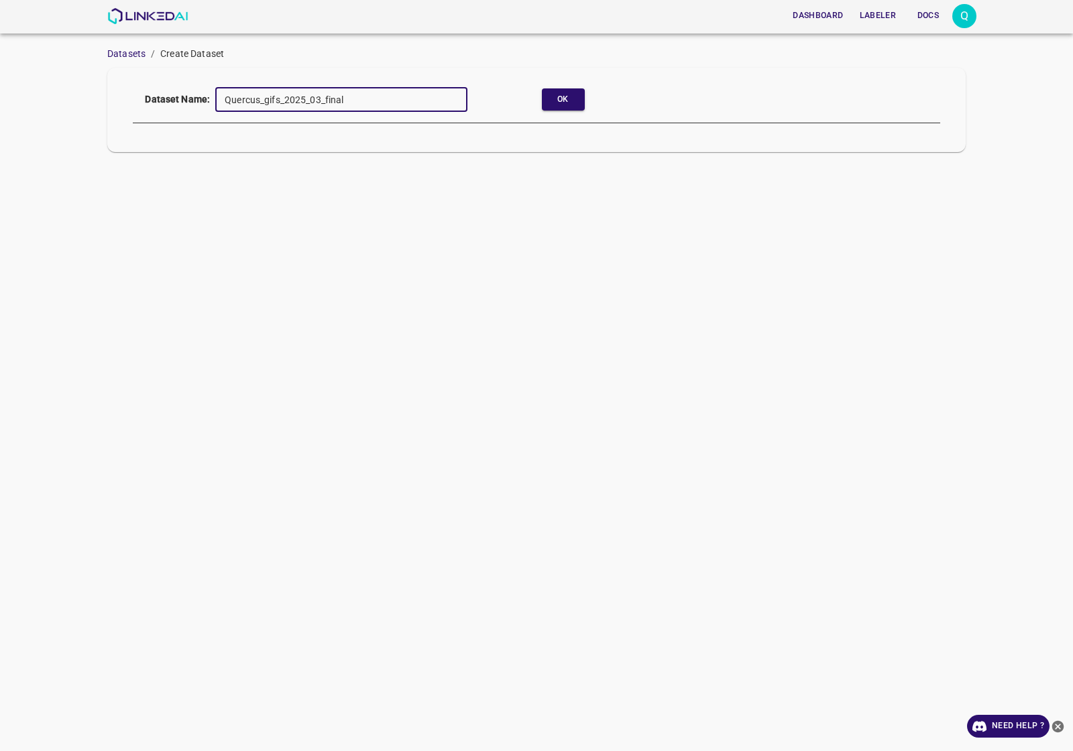
click at [107, 98] on div "Dataset Name: Quercus_gifs_2025_03_final ​ Ok" at bounding box center [536, 110] width 858 height 84
click at [564, 102] on button "Ok" at bounding box center [563, 99] width 43 height 22
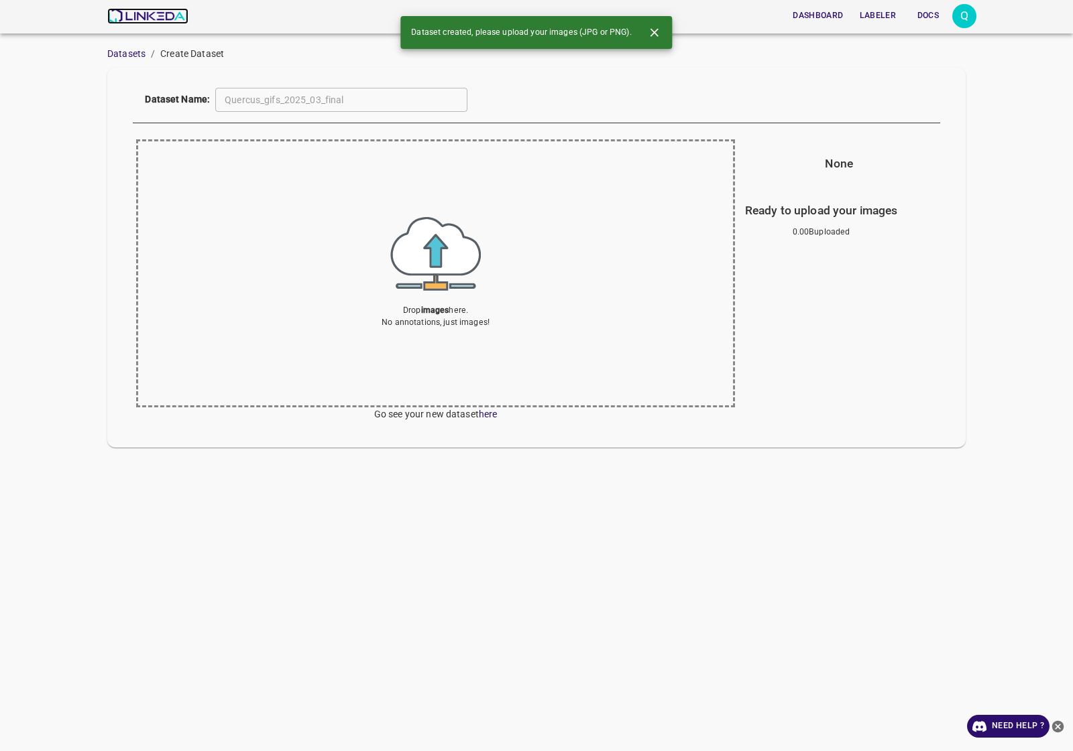
click at [151, 18] on img at bounding box center [147, 16] width 81 height 16
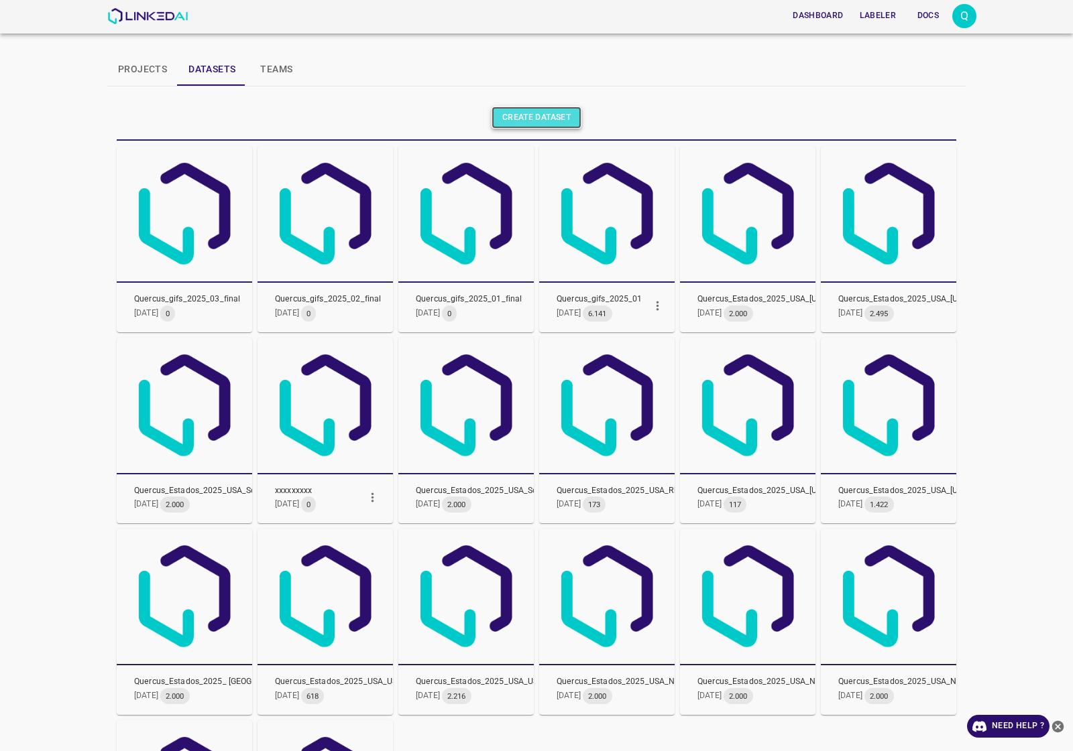
click at [538, 115] on link "Create dataset" at bounding box center [536, 118] width 90 height 22
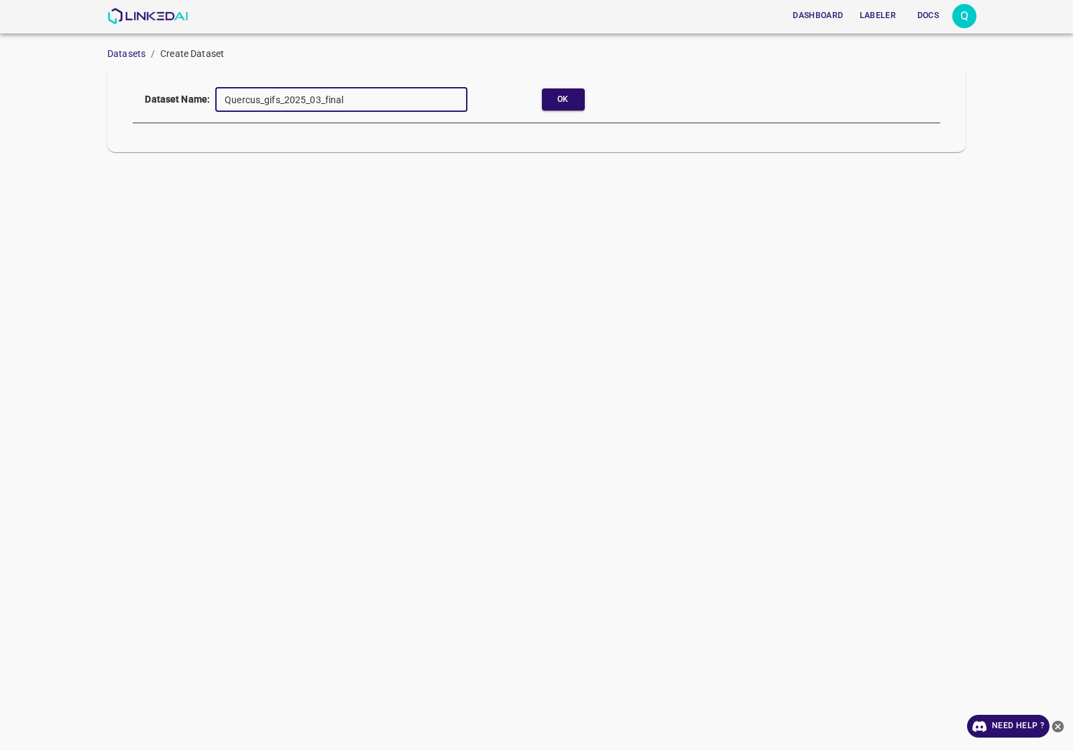
click at [316, 97] on input "Quercus_gifs_2025_03_final" at bounding box center [341, 99] width 252 height 25
click at [317, 94] on input "Quercus_gifs_2025_03_final" at bounding box center [341, 99] width 252 height 25
click at [313, 98] on input "Quercus_gifs_2025_0_final" at bounding box center [341, 99] width 252 height 25
click at [558, 93] on button "Ok" at bounding box center [563, 99] width 43 height 22
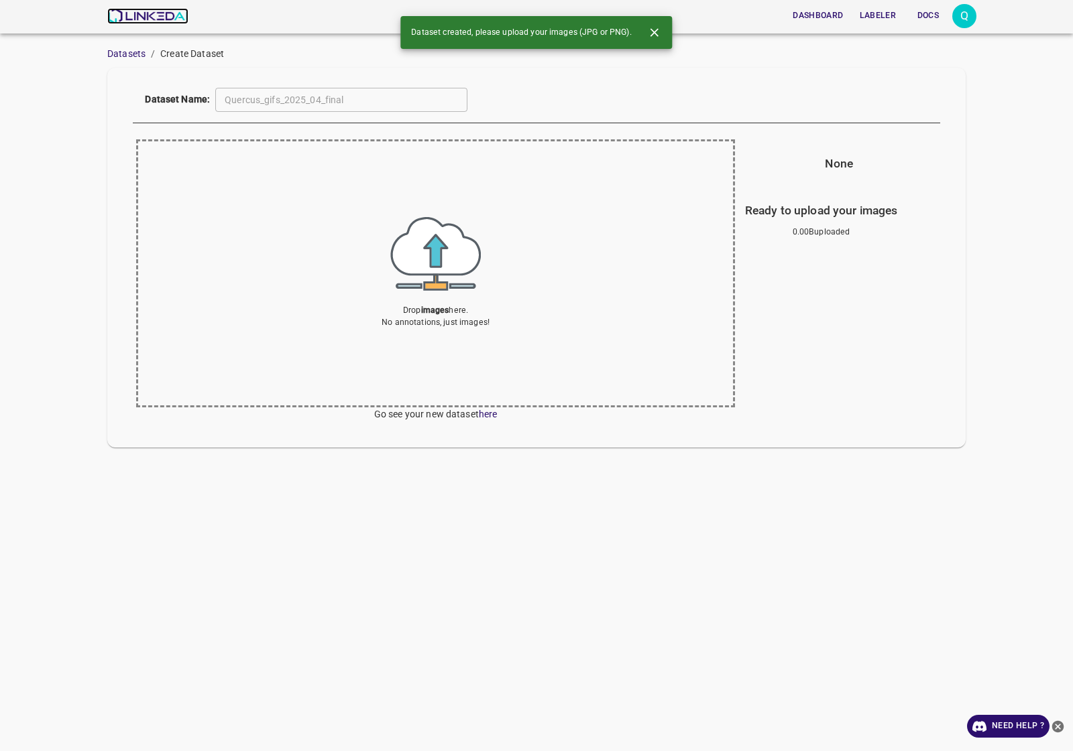
click at [169, 21] on img at bounding box center [147, 16] width 81 height 16
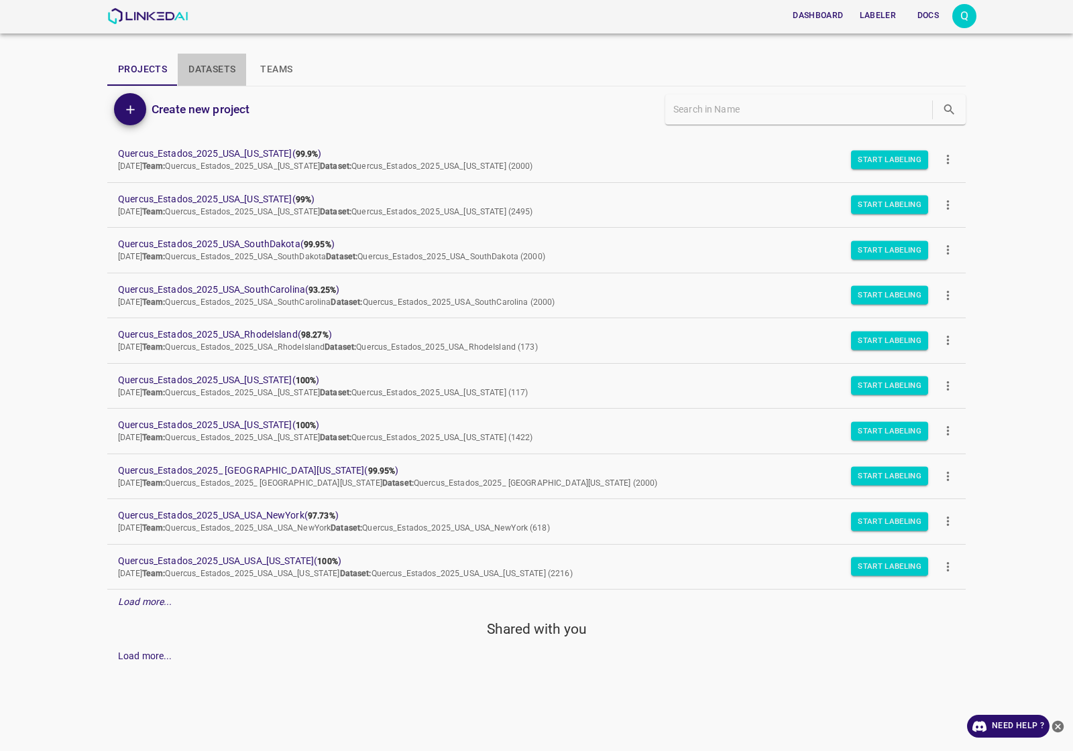
click at [210, 68] on button "Datasets" at bounding box center [212, 70] width 68 height 32
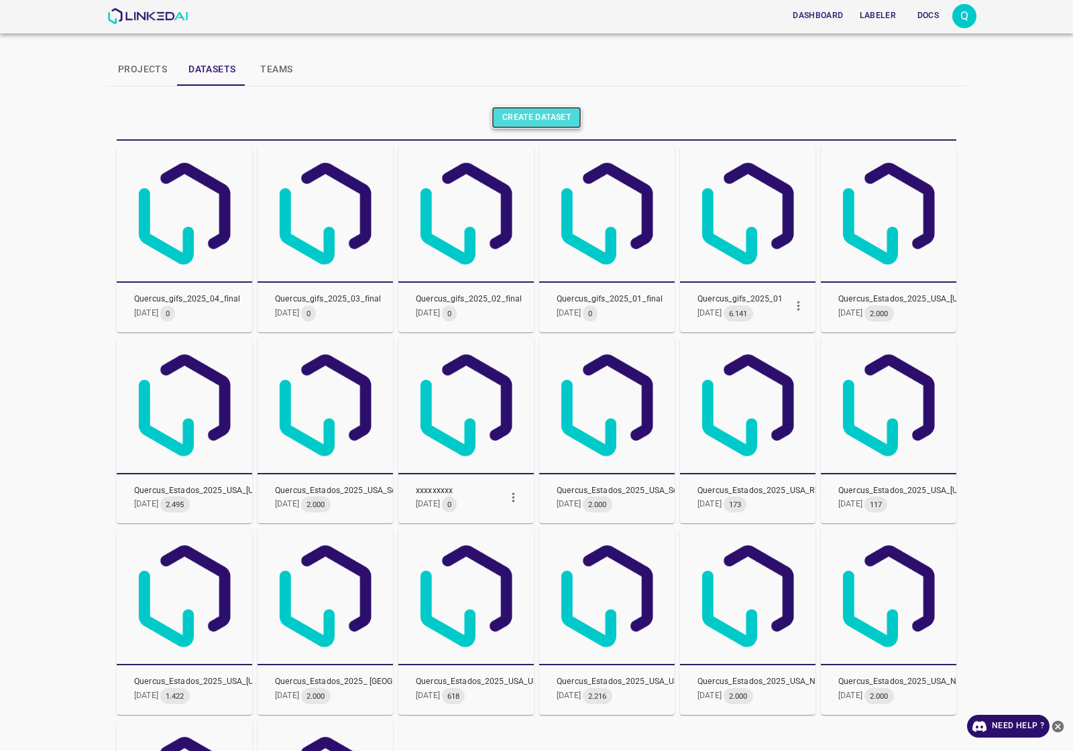
click at [537, 107] on link "Create dataset" at bounding box center [536, 118] width 90 height 22
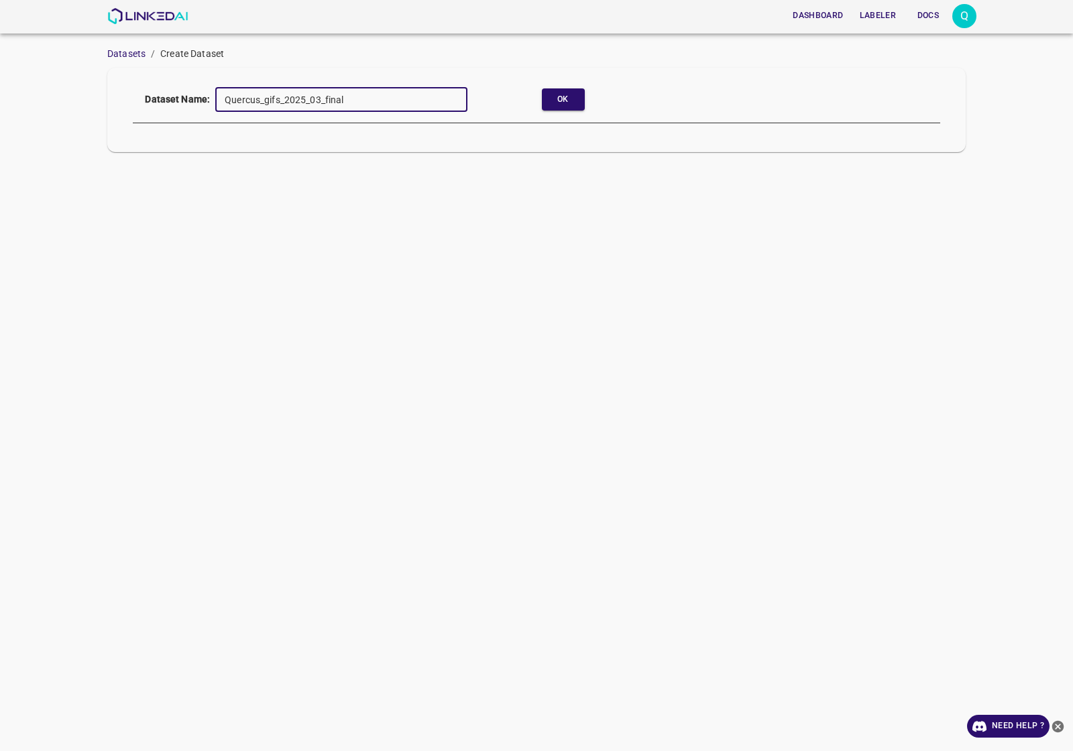
click at [318, 93] on input "Quercus_gifs_2025_03_final" at bounding box center [341, 99] width 252 height 25
click at [315, 93] on input "Quercus_gifs_2025_0_final" at bounding box center [341, 99] width 252 height 25
click at [560, 95] on button "Ok" at bounding box center [563, 99] width 43 height 22
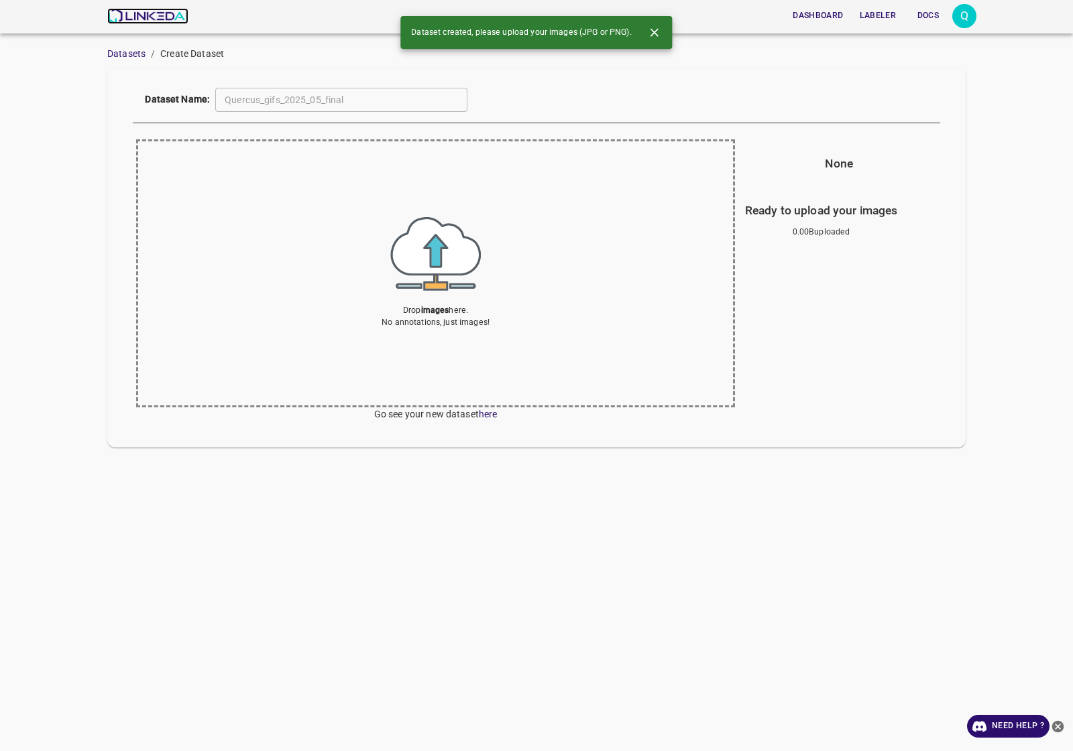
click at [160, 17] on img at bounding box center [147, 16] width 81 height 16
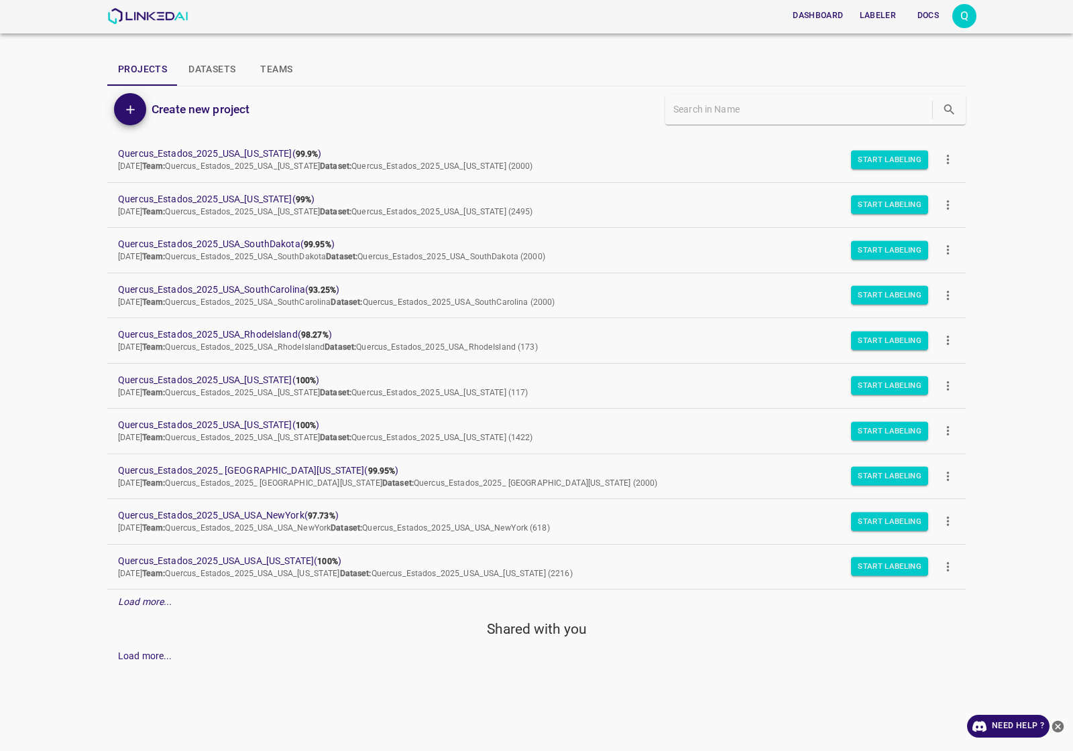
click at [212, 70] on button "Datasets" at bounding box center [212, 70] width 68 height 32
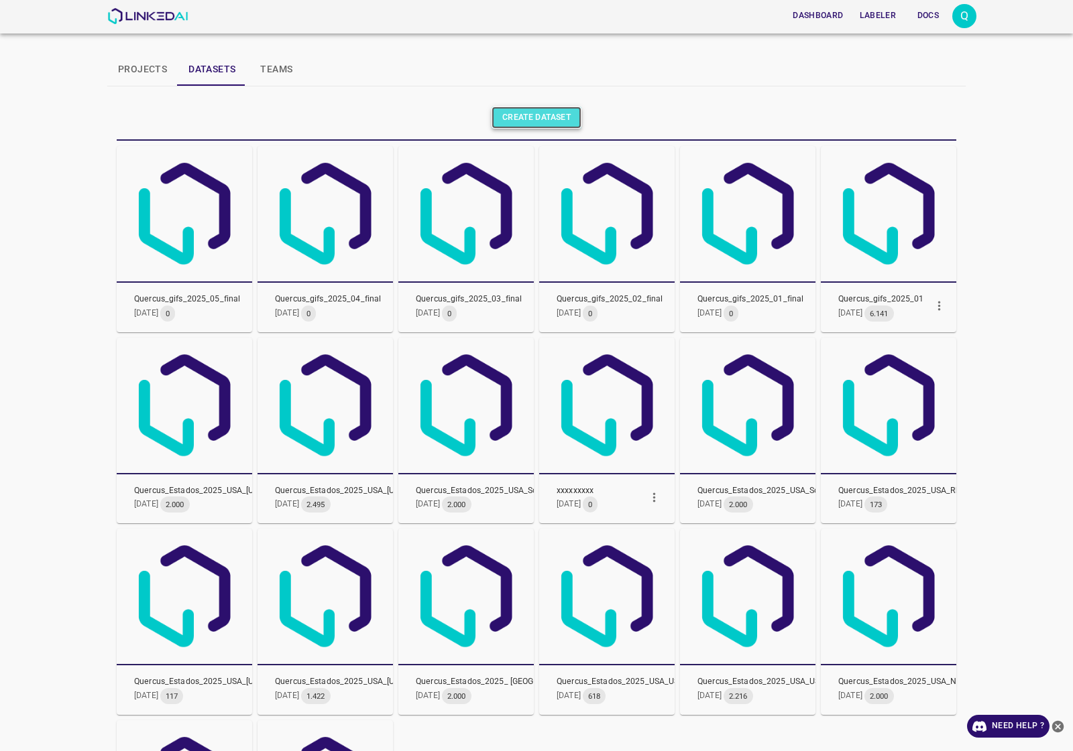
click at [538, 124] on link "Create dataset" at bounding box center [536, 118] width 90 height 22
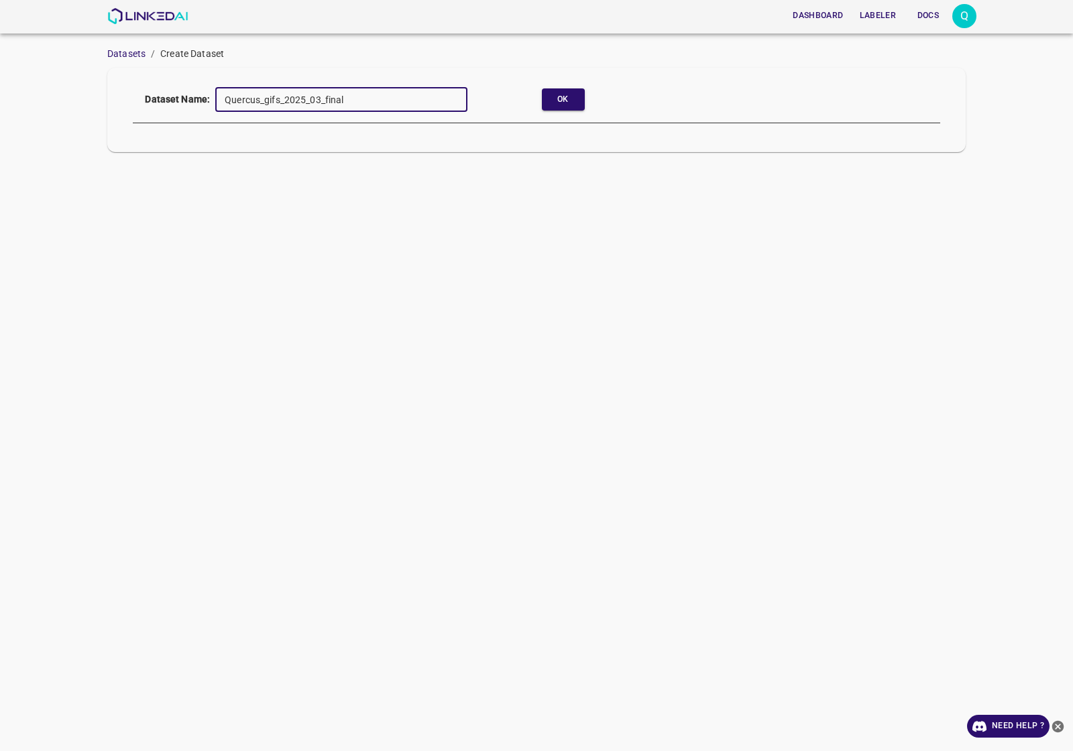
click at [320, 96] on input "Quercus_gifs_2025_03_final" at bounding box center [341, 99] width 252 height 25
click at [313, 105] on input "Quercus_gifs_2025_0_final" at bounding box center [341, 99] width 252 height 25
click at [543, 103] on button "Ok" at bounding box center [563, 99] width 43 height 22
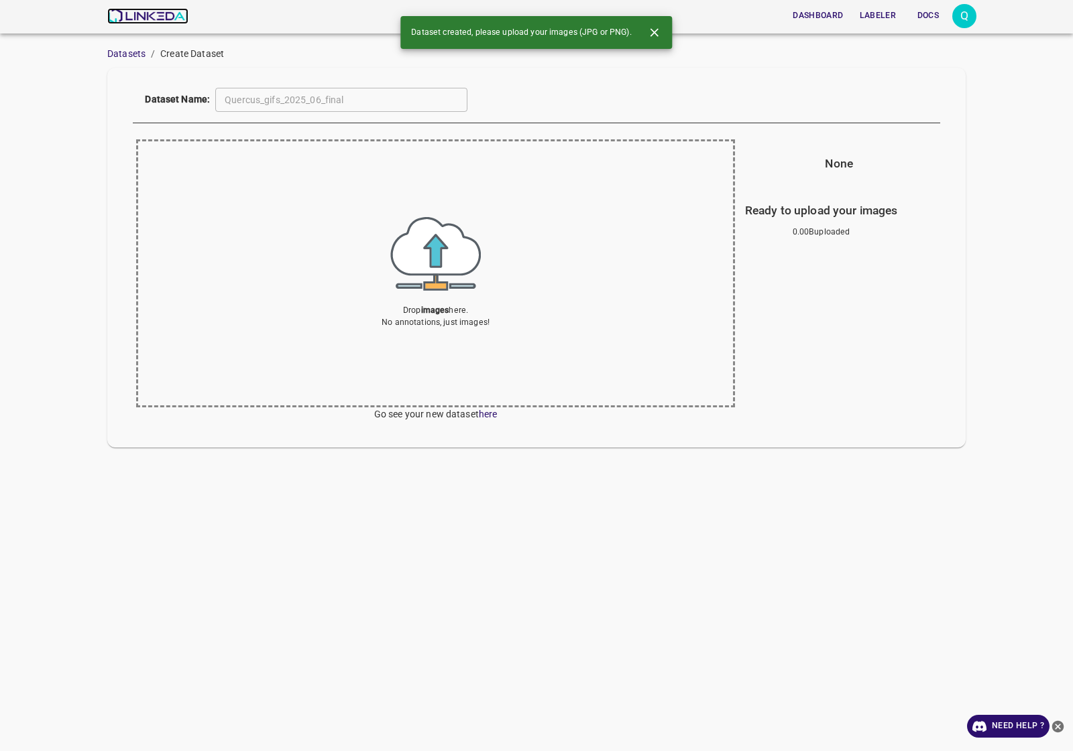
click at [149, 13] on img at bounding box center [147, 16] width 81 height 16
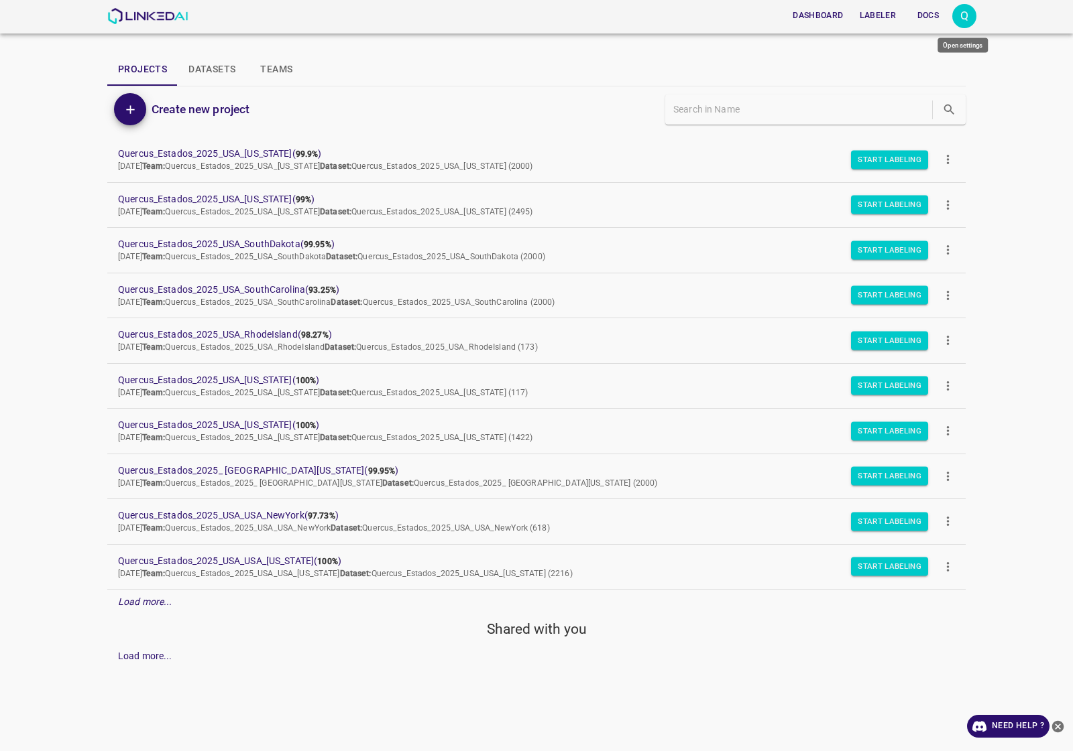
click at [955, 18] on div "Q" at bounding box center [964, 16] width 24 height 24
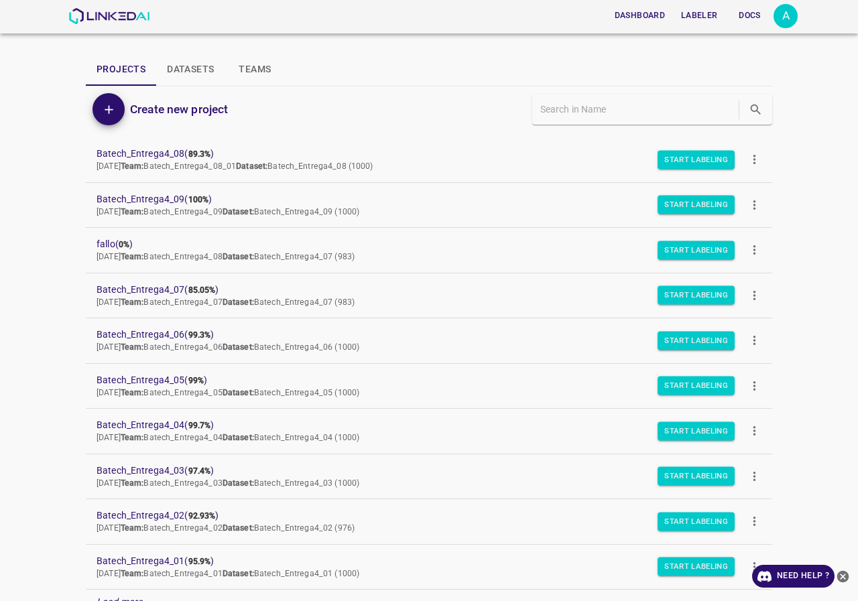
scroll to position [116, 0]
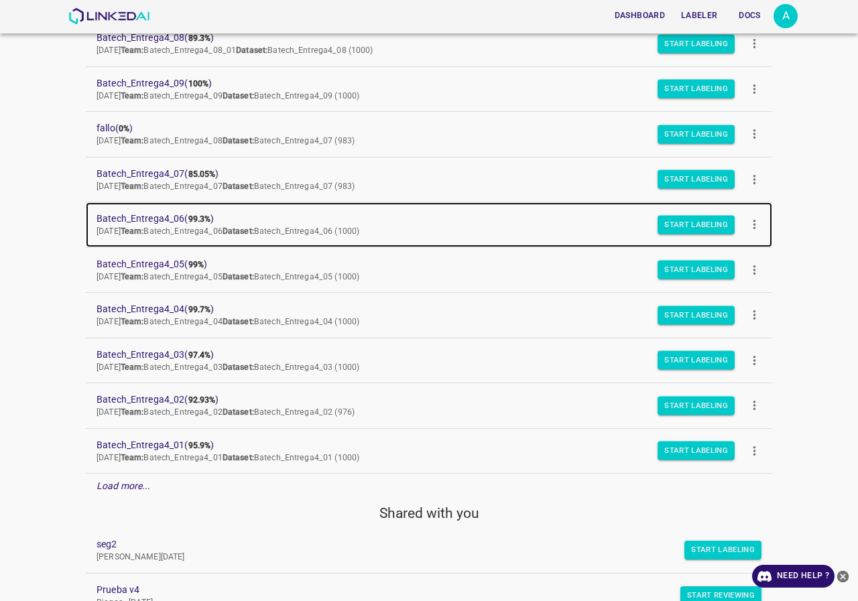
drag, startPoint x: 174, startPoint y: 215, endPoint x: 181, endPoint y: 217, distance: 7.8
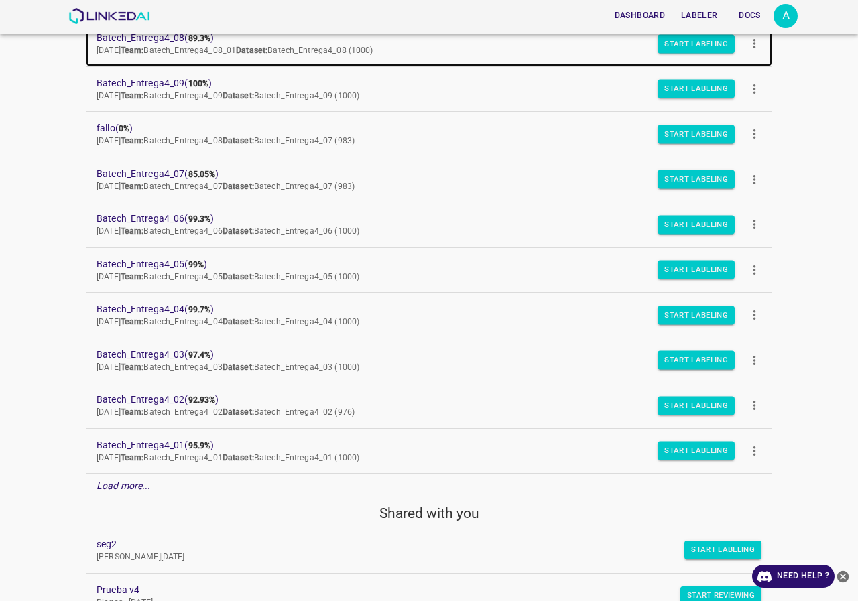
scroll to position [0, 0]
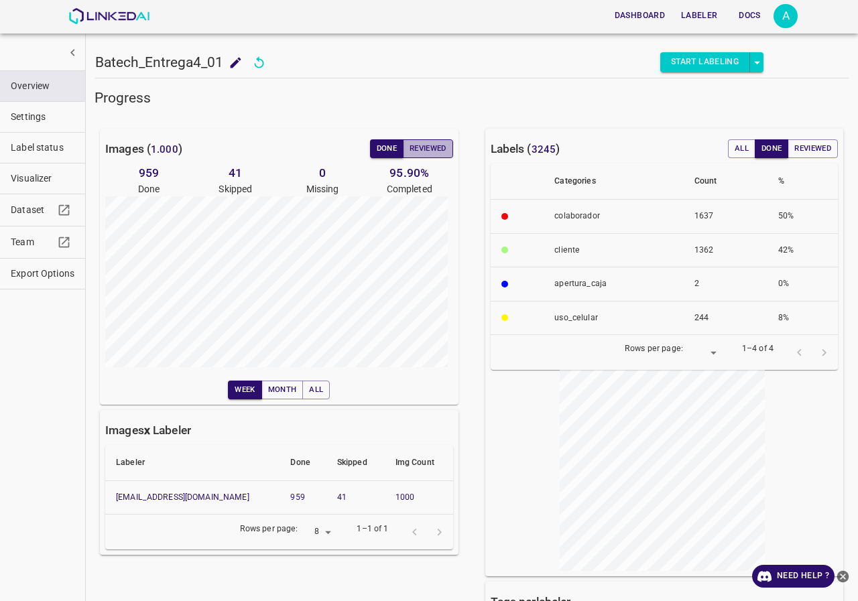
click at [429, 149] on button "Reviewed" at bounding box center [428, 148] width 50 height 19
click at [420, 150] on button "Reviewed" at bounding box center [428, 148] width 50 height 19
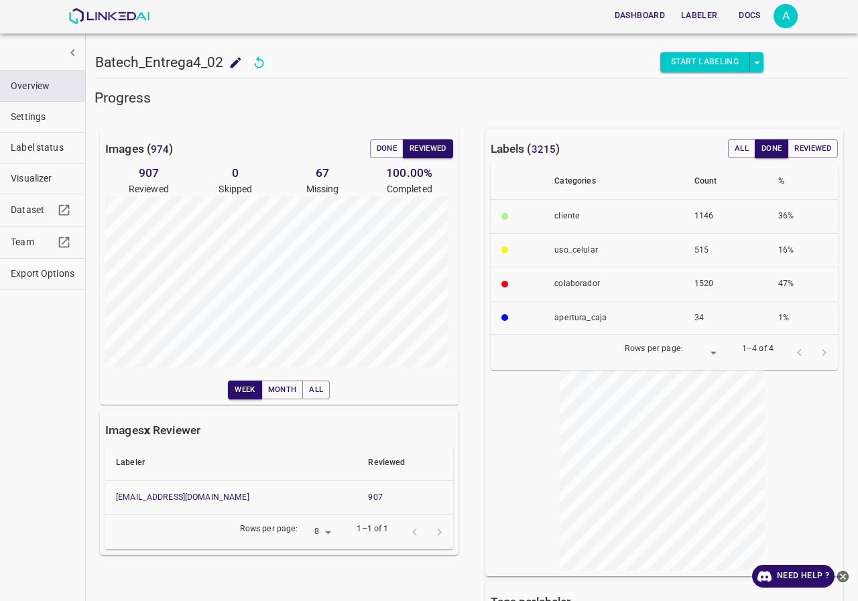
click at [379, 136] on div "Images ( 974 ) Done Reviewed 907 Reviewed 0 Skipped 67 Missing 100.00 % Complet…" at bounding box center [279, 267] width 359 height 276
click at [379, 156] on button "Done" at bounding box center [387, 148] width 34 height 19
click at [412, 149] on button "Reviewed" at bounding box center [428, 148] width 50 height 19
click at [387, 151] on button "Done" at bounding box center [387, 148] width 34 height 19
click at [426, 147] on button "Reviewed" at bounding box center [428, 148] width 50 height 19
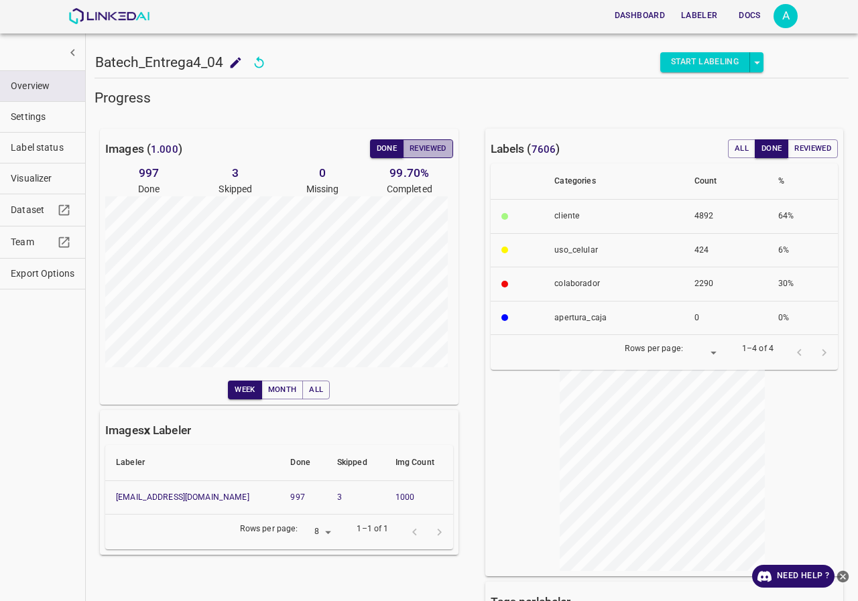
click at [433, 145] on button "Reviewed" at bounding box center [428, 148] width 50 height 19
click at [388, 146] on button "Done" at bounding box center [387, 148] width 34 height 19
click at [434, 140] on button "Reviewed" at bounding box center [428, 148] width 50 height 19
click at [426, 147] on button "Reviewed" at bounding box center [428, 148] width 50 height 19
click at [382, 149] on button "Done" at bounding box center [387, 148] width 34 height 19
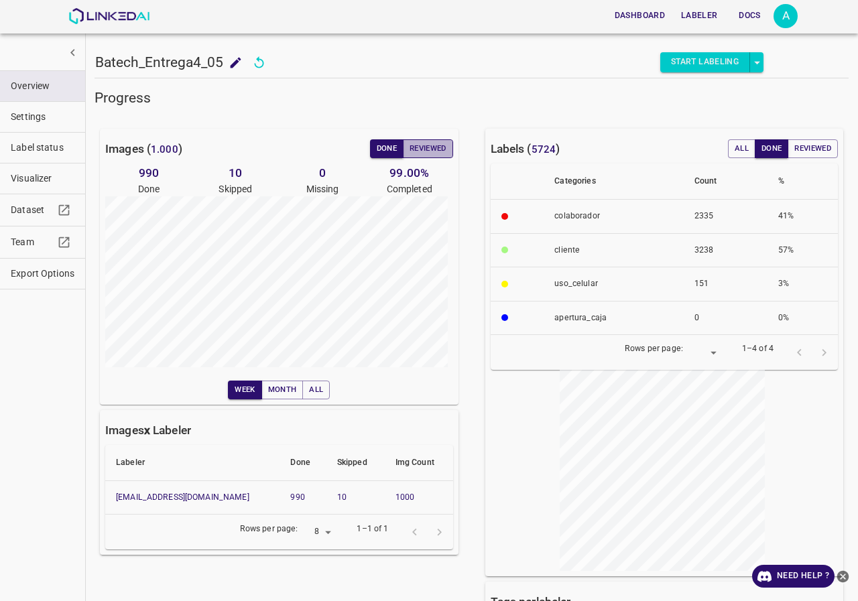
click at [425, 149] on button "Reviewed" at bounding box center [428, 148] width 50 height 19
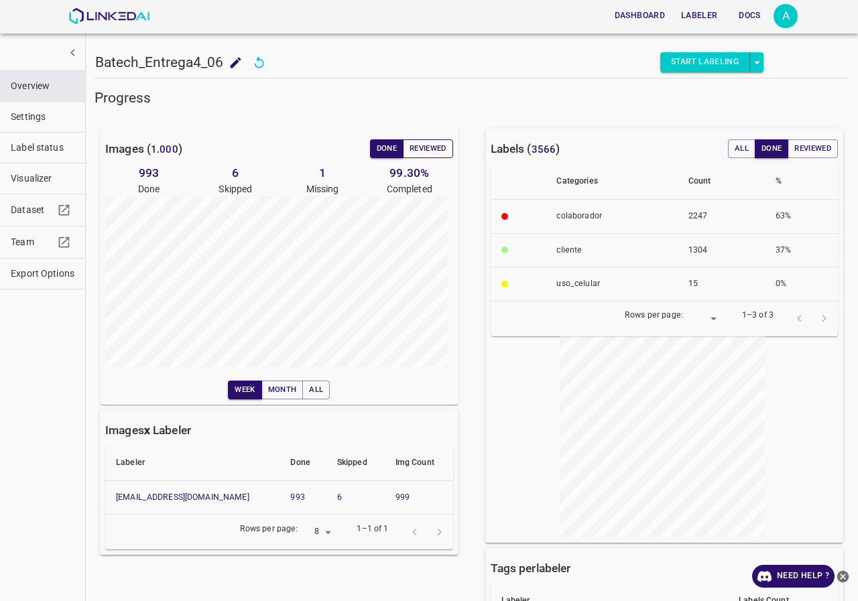
click at [420, 149] on button "Reviewed" at bounding box center [428, 148] width 50 height 19
click at [391, 149] on button "Done" at bounding box center [387, 148] width 34 height 19
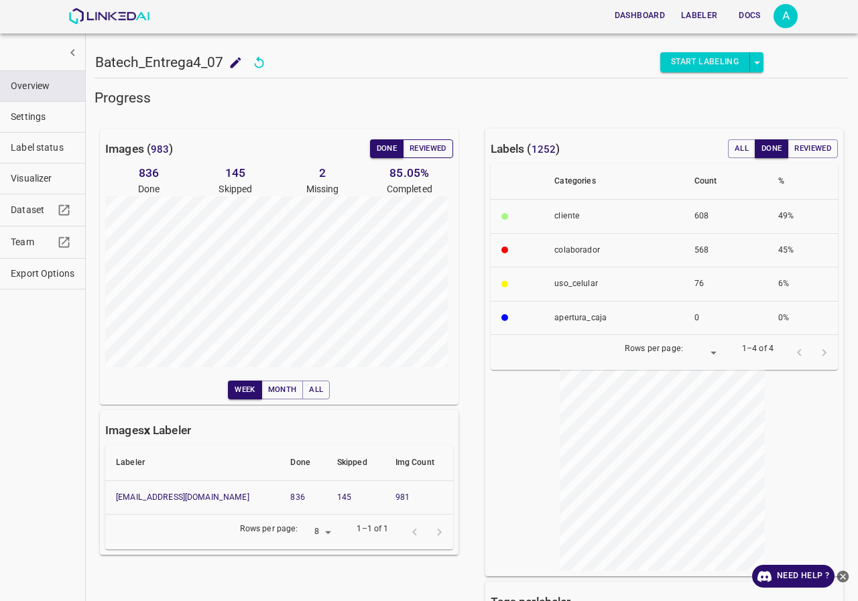
click at [432, 149] on button "Reviewed" at bounding box center [428, 148] width 50 height 19
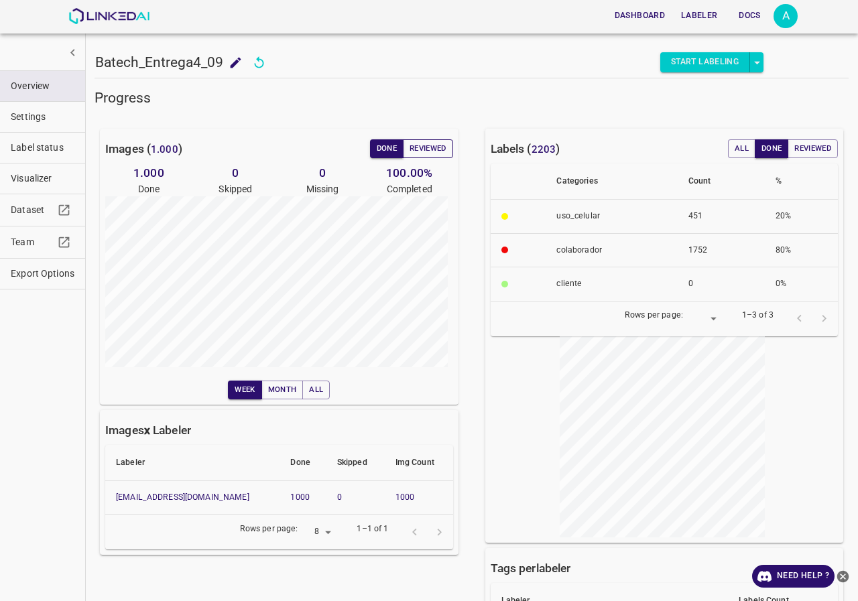
click at [418, 146] on button "Reviewed" at bounding box center [428, 148] width 50 height 19
click at [381, 147] on button "Done" at bounding box center [387, 148] width 34 height 19
click at [408, 145] on button "Reviewed" at bounding box center [428, 148] width 50 height 19
click at [428, 156] on button "Reviewed" at bounding box center [428, 148] width 50 height 19
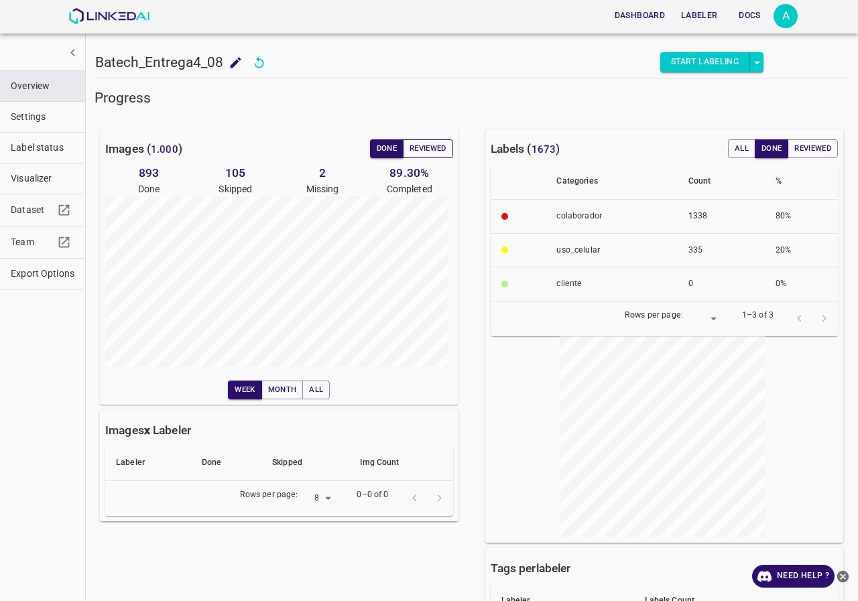
click at [420, 149] on button "Reviewed" at bounding box center [428, 148] width 50 height 19
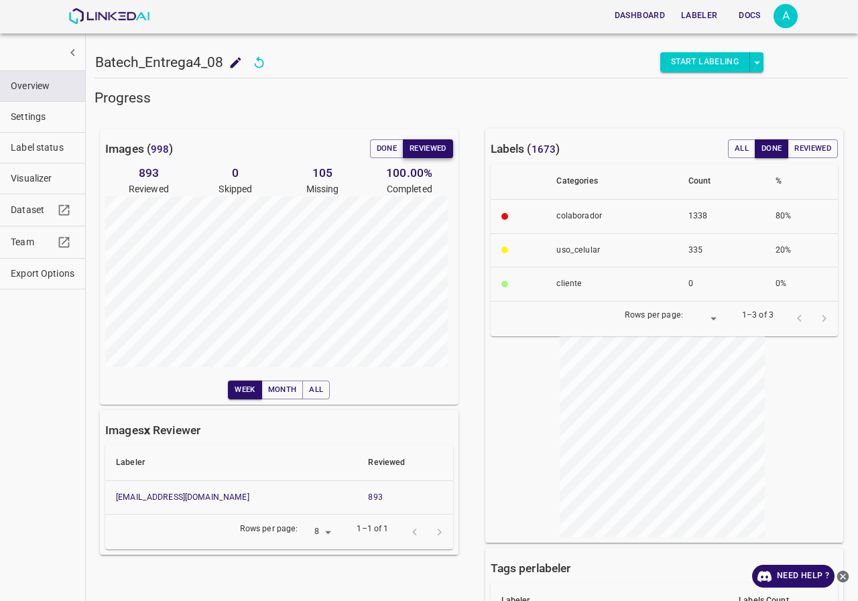
click at [403, 154] on button "Reviewed" at bounding box center [428, 148] width 50 height 19
click at [390, 154] on button "Done" at bounding box center [387, 148] width 34 height 19
